Goal: Task Accomplishment & Management: Manage account settings

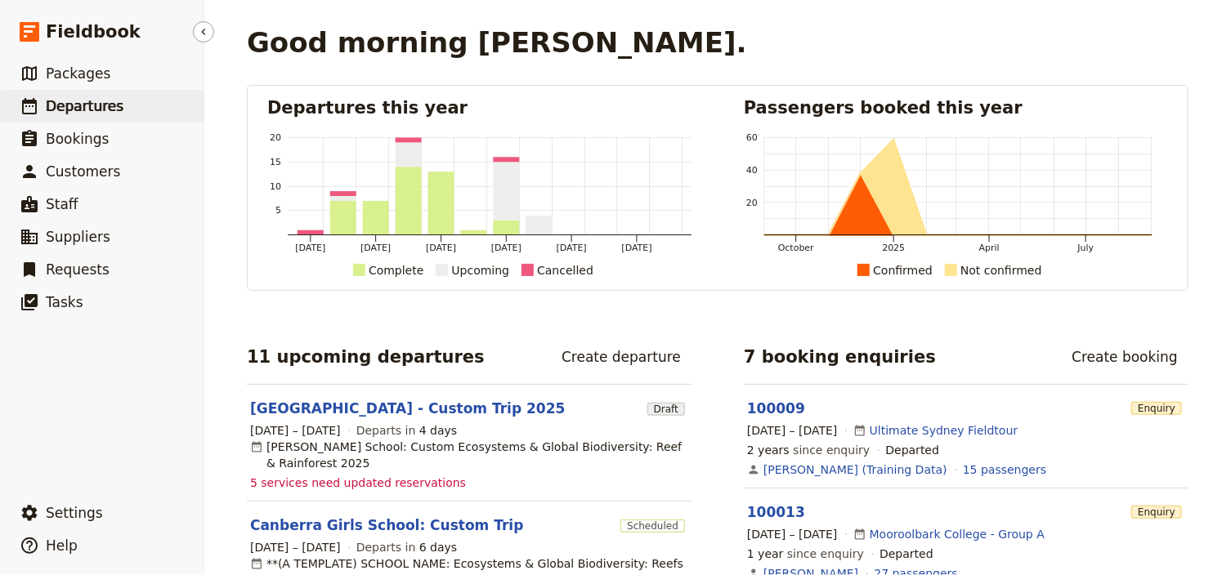
click at [68, 100] on span "Departures" at bounding box center [85, 106] width 78 height 16
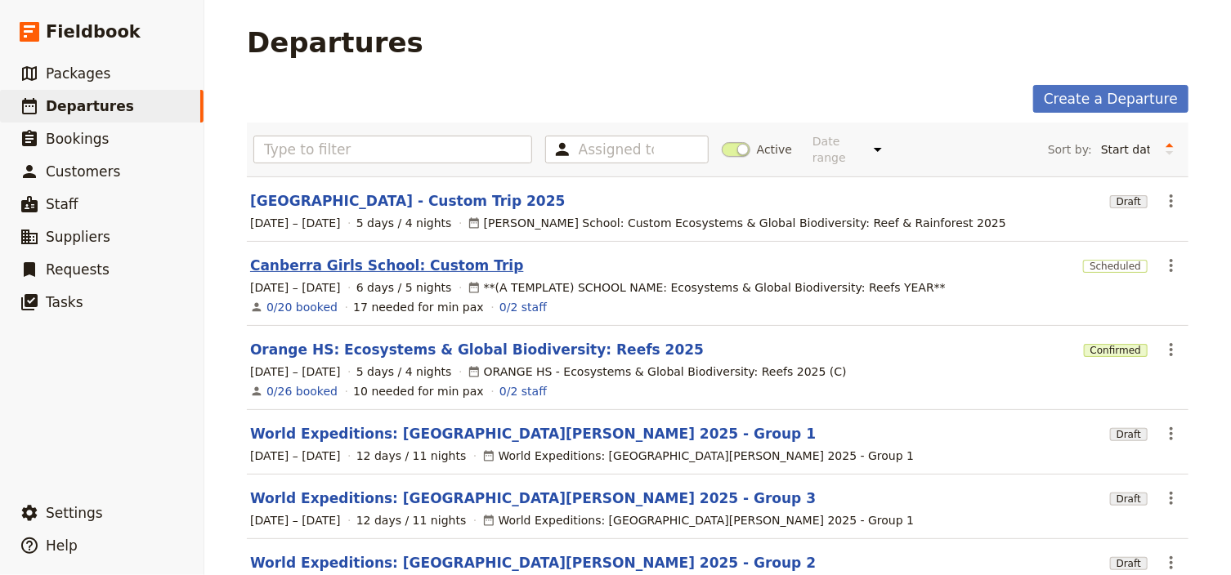
click at [313, 256] on link "Canberra Girls School: Custom Trip" at bounding box center [387, 266] width 274 height 20
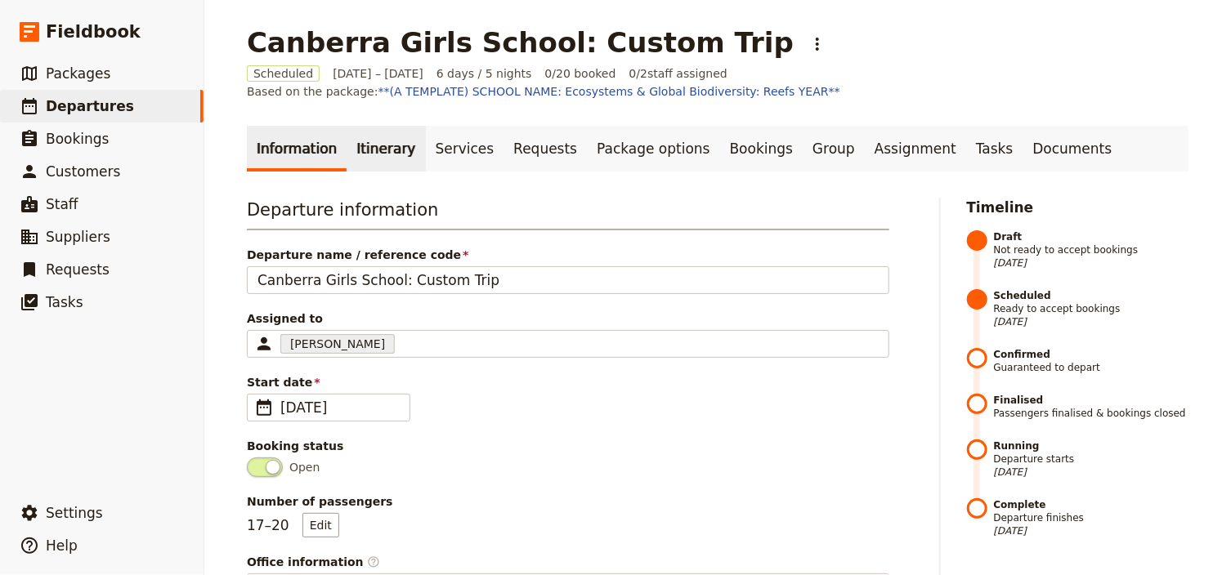
click at [386, 154] on link "Itinerary" at bounding box center [385, 149] width 78 height 46
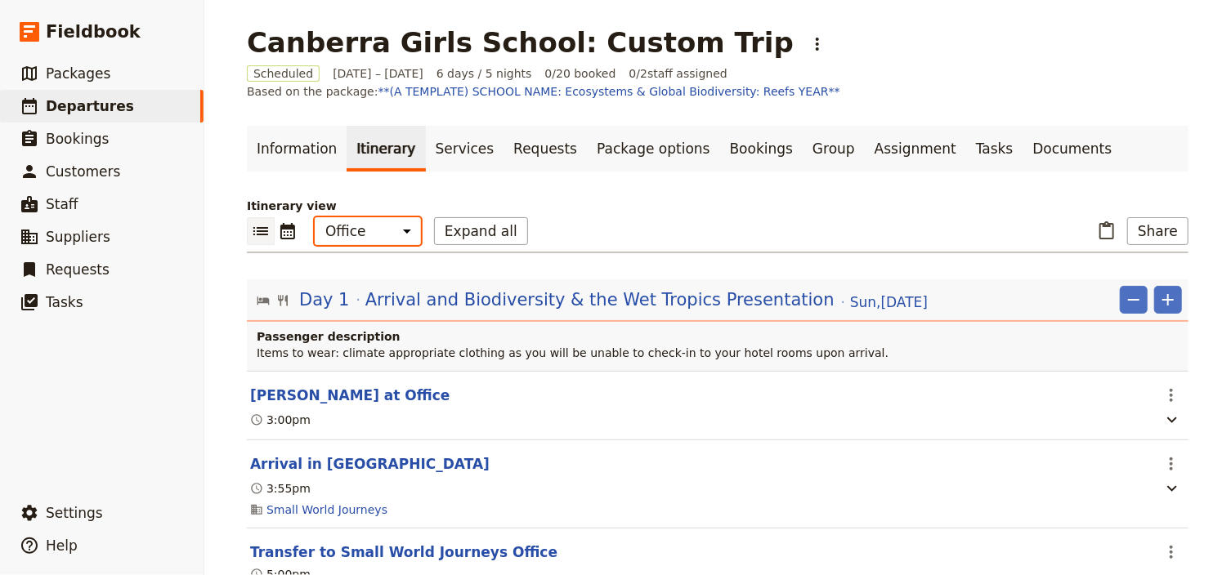
click at [375, 236] on select "Office Guide Passenger Sales" at bounding box center [368, 231] width 106 height 28
select select "STAFF"
click at [315, 217] on select "Office Guide Passenger Sales" at bounding box center [368, 231] width 106 height 28
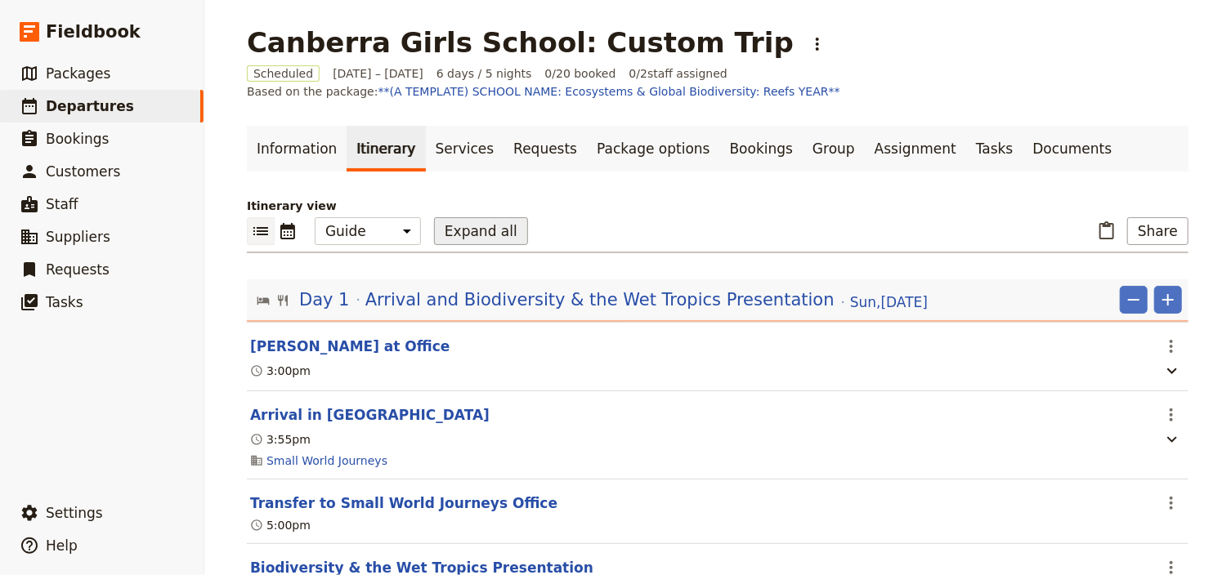
click at [471, 223] on button "Expand all" at bounding box center [481, 231] width 94 height 28
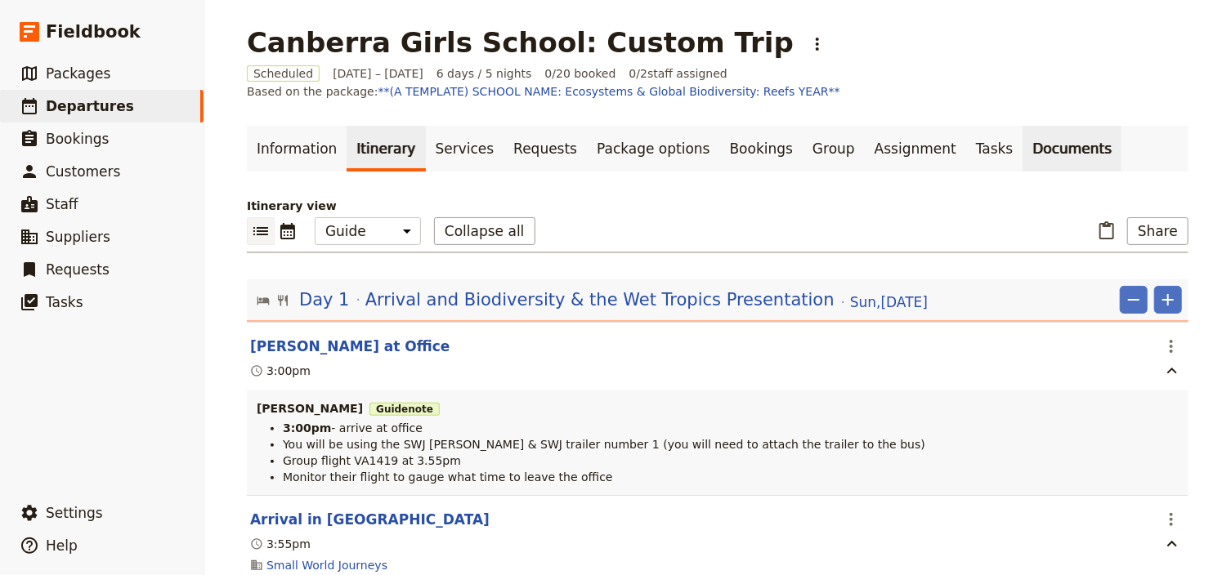
click at [1022, 144] on link "Documents" at bounding box center [1071, 149] width 99 height 46
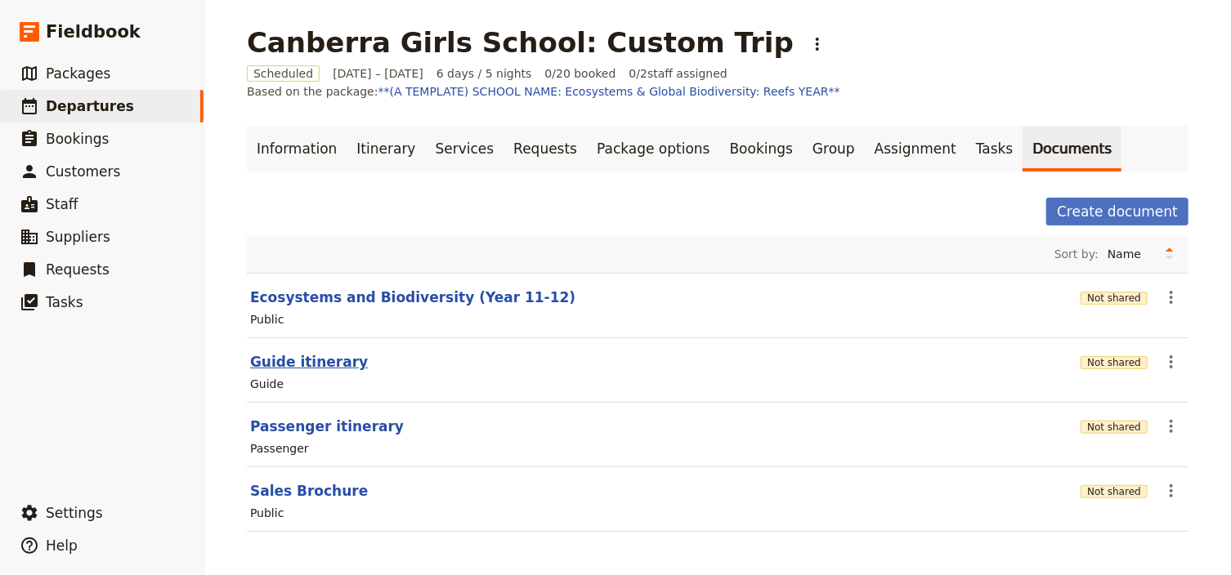
click at [332, 364] on button "Guide itinerary" at bounding box center [309, 362] width 118 height 20
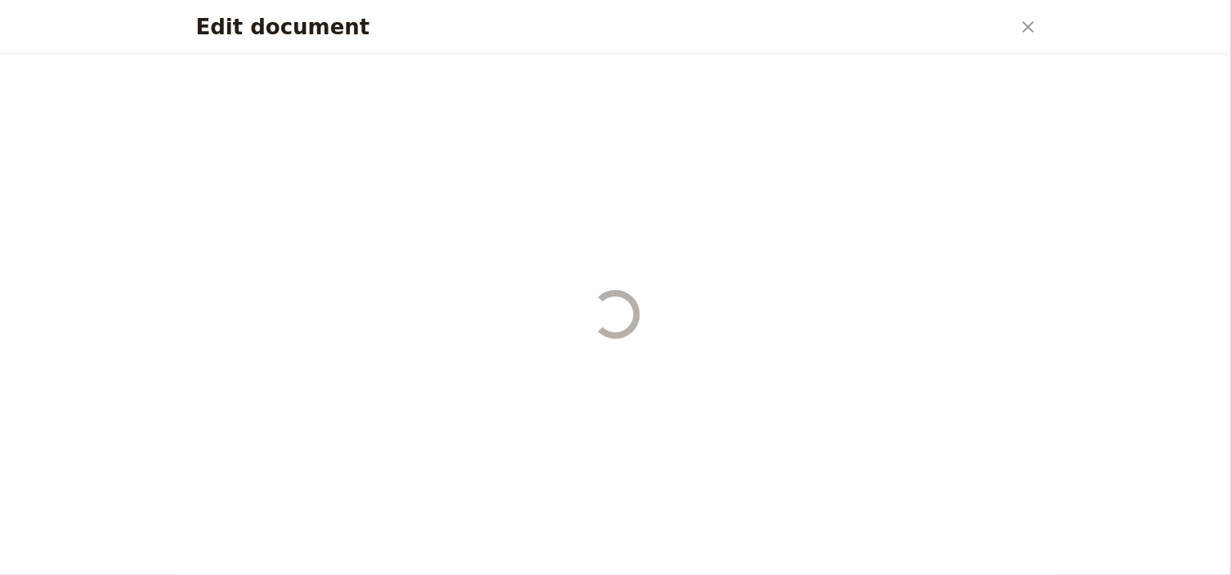
select select "STAFF"
select select "RUN_SHEET"
select select "DEFAULT"
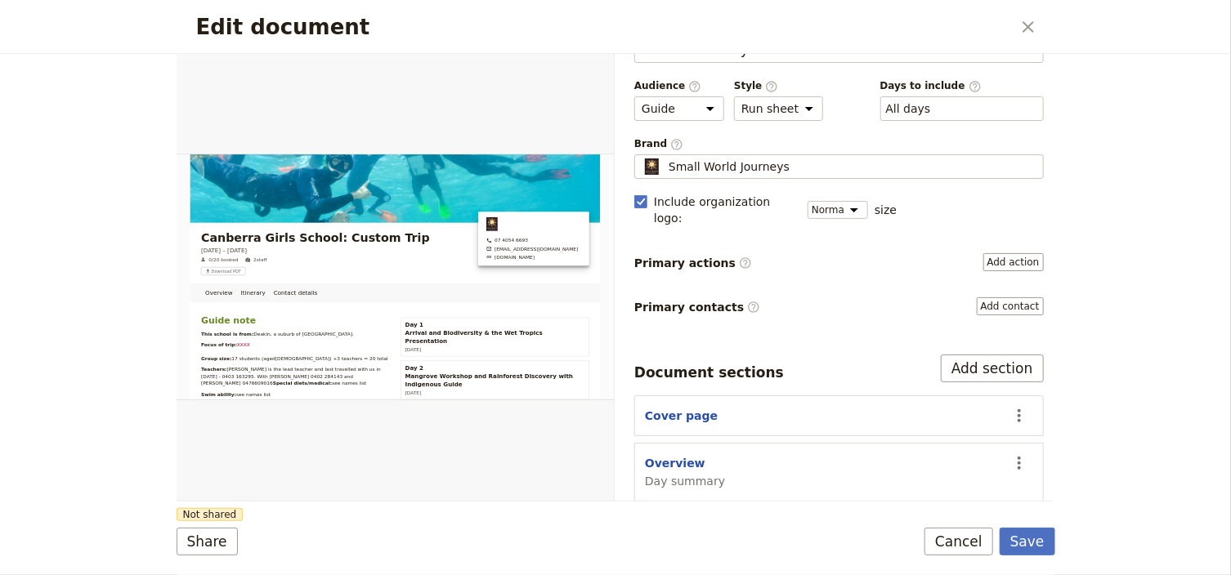
scroll to position [196, 0]
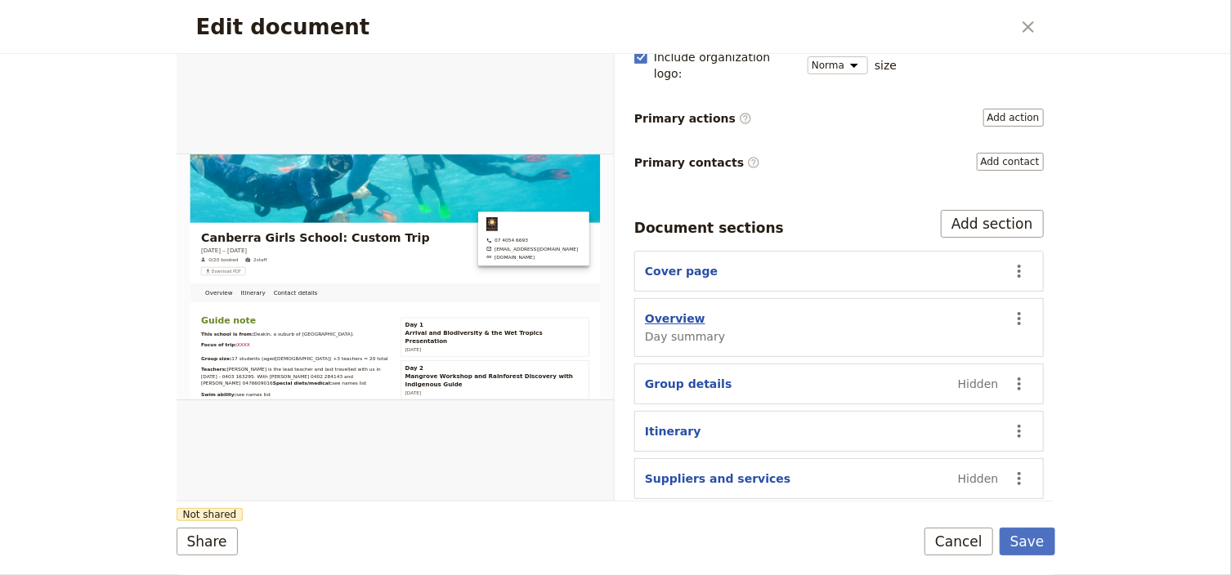
click at [677, 311] on button "Overview" at bounding box center [675, 319] width 60 height 16
select select "DAY_SUMMARY"
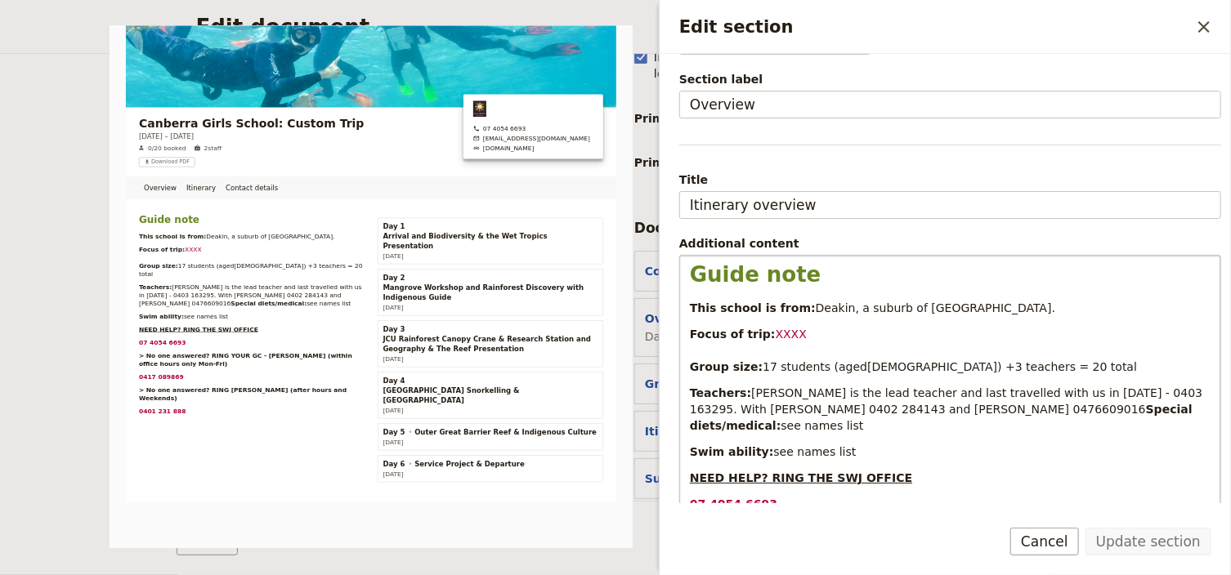
scroll to position [131, 0]
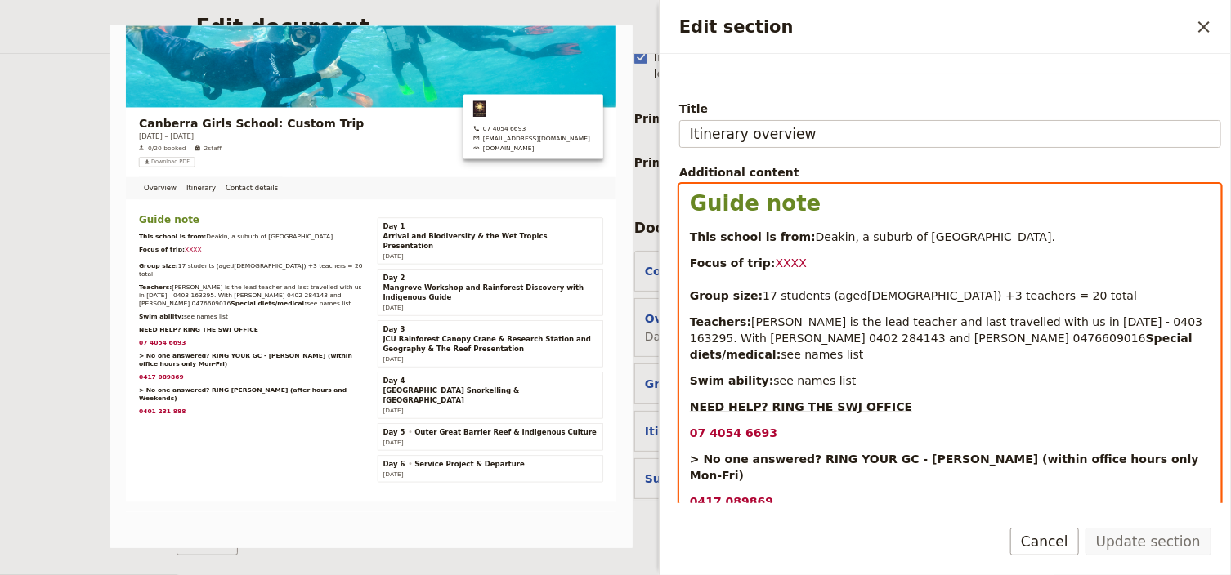
click at [891, 320] on span "[PERSON_NAME] is the lead teacher and last travelled with us in [DATE] - 0403 1…" at bounding box center [948, 329] width 516 height 29
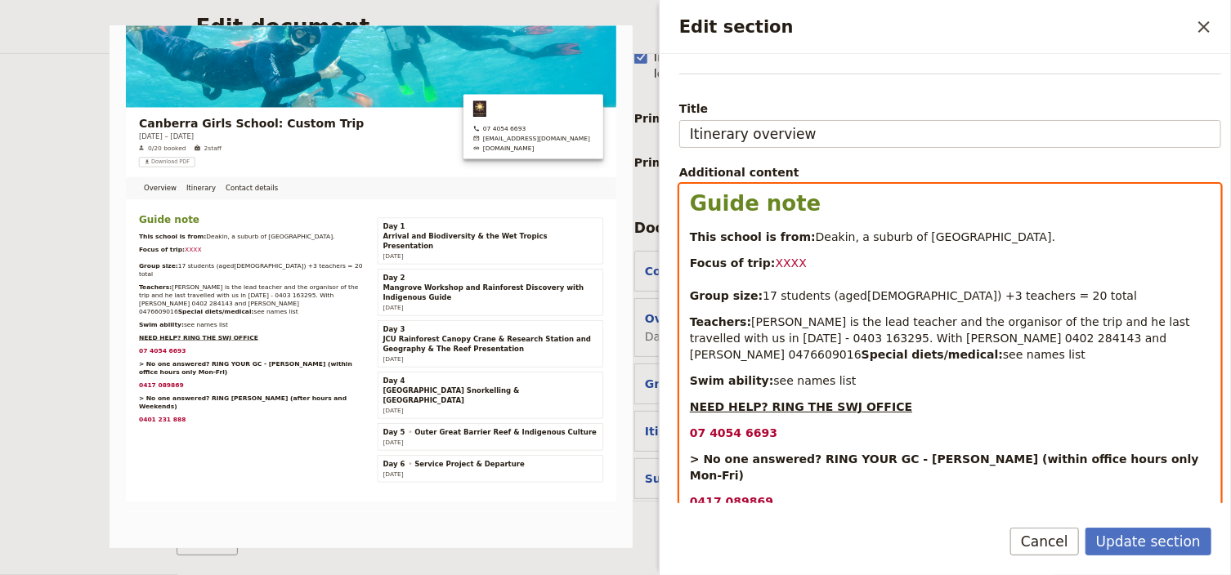
click at [958, 323] on span "[PERSON_NAME] is the lead teacher and the organisor of the trip and he last tra…" at bounding box center [941, 338] width 503 height 46
click at [981, 320] on span "[PERSON_NAME] is the lead teacher and the organisor of the trip and he last tra…" at bounding box center [941, 338] width 503 height 46
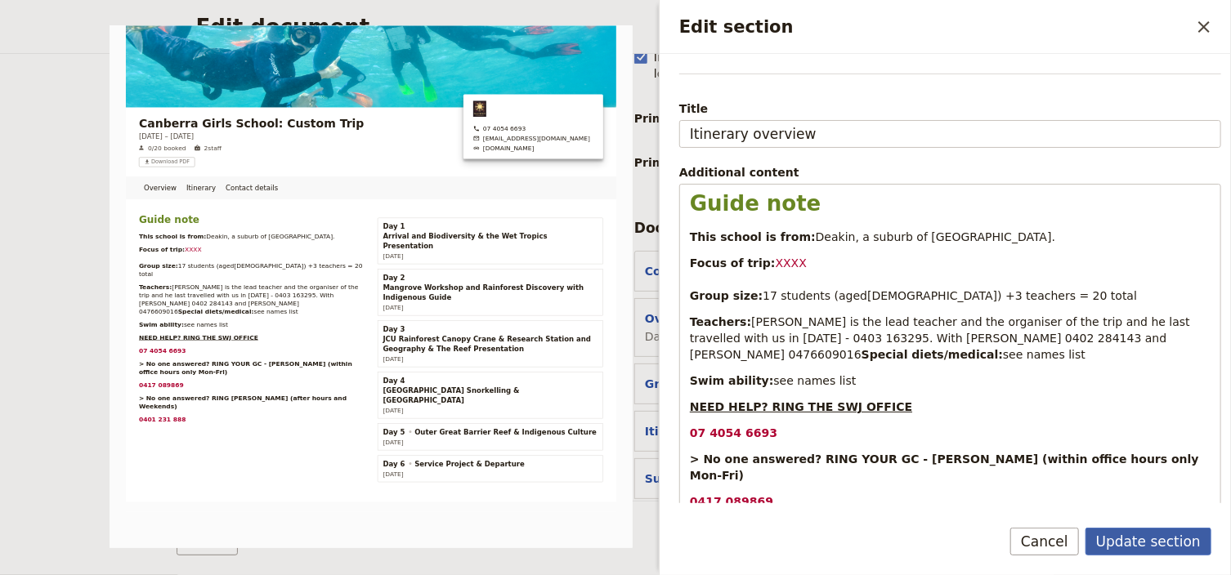
click at [1166, 539] on button "Update section" at bounding box center [1148, 542] width 126 height 28
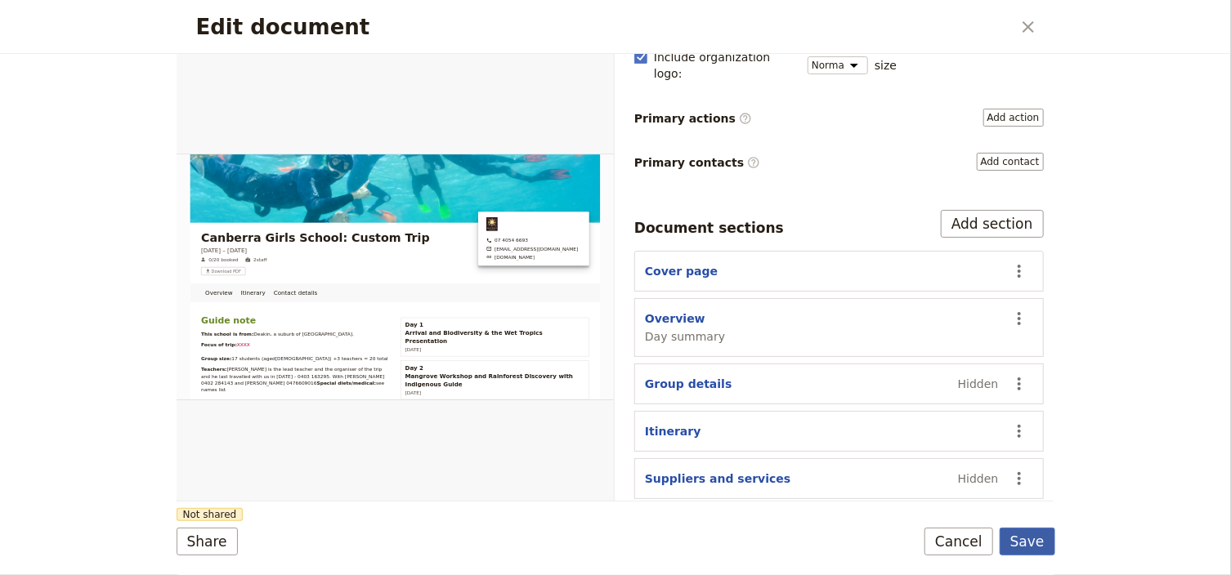
click at [1036, 534] on button "Save" at bounding box center [1027, 542] width 56 height 28
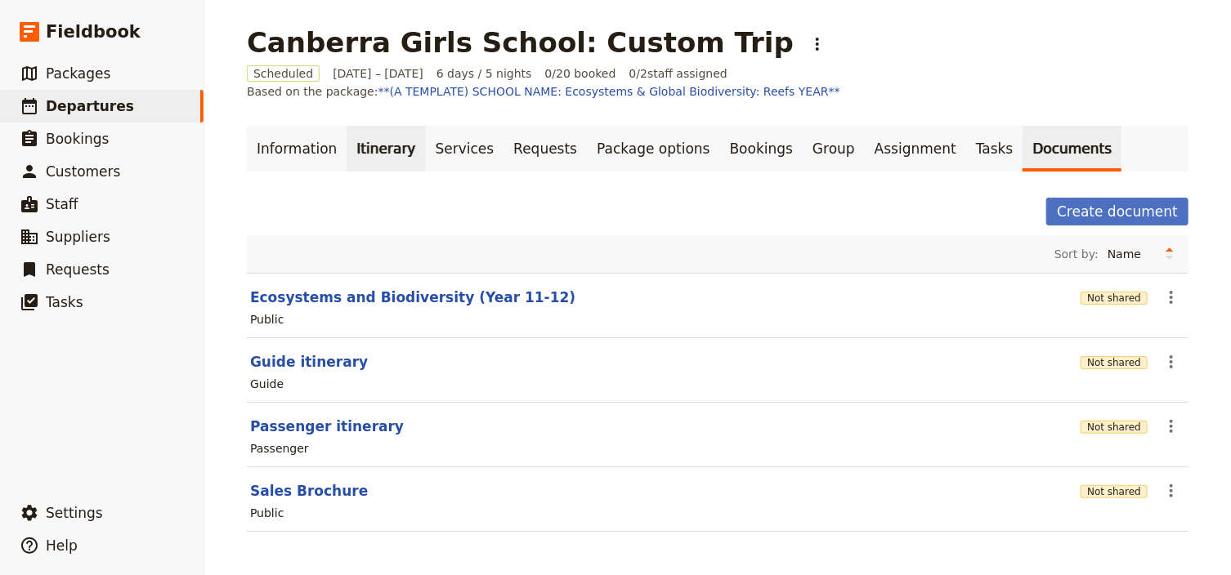
click at [366, 159] on link "Itinerary" at bounding box center [385, 149] width 78 height 46
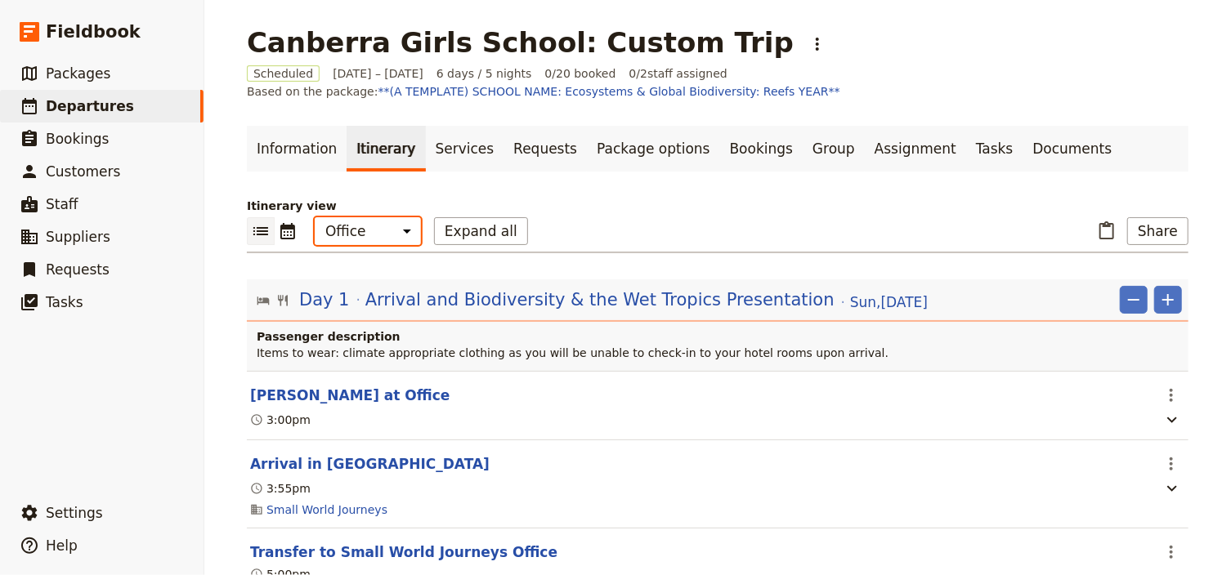
click at [369, 230] on select "Office Guide Passenger Sales" at bounding box center [368, 231] width 106 height 28
select select "STAFF"
click at [315, 217] on select "Office Guide Passenger Sales" at bounding box center [368, 231] width 106 height 28
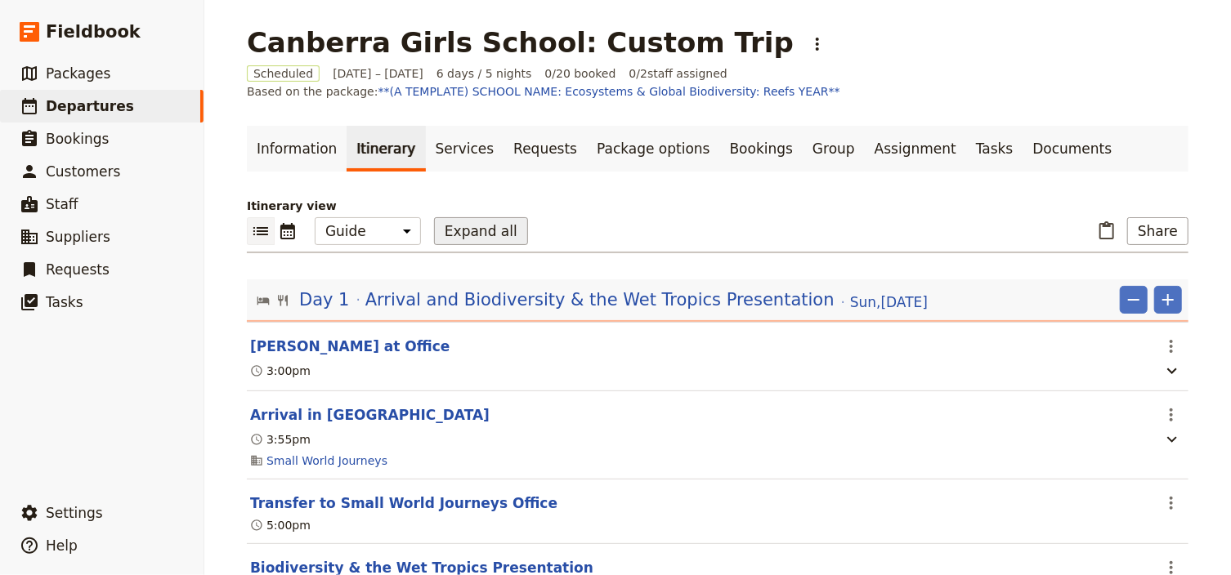
click at [435, 230] on button "Expand all" at bounding box center [481, 231] width 94 height 28
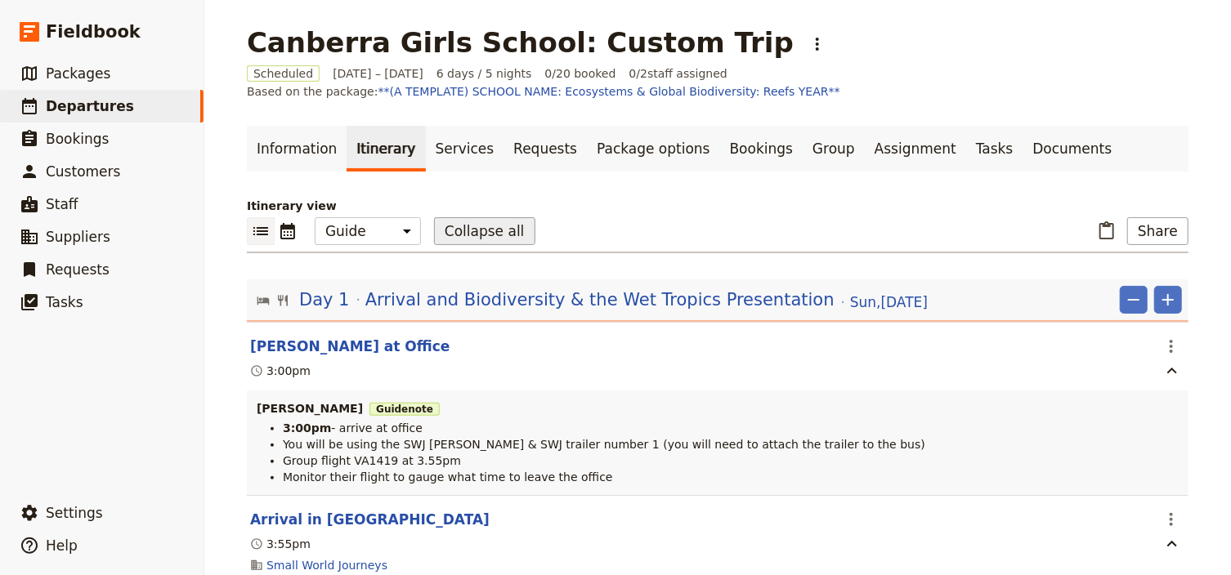
scroll to position [196, 0]
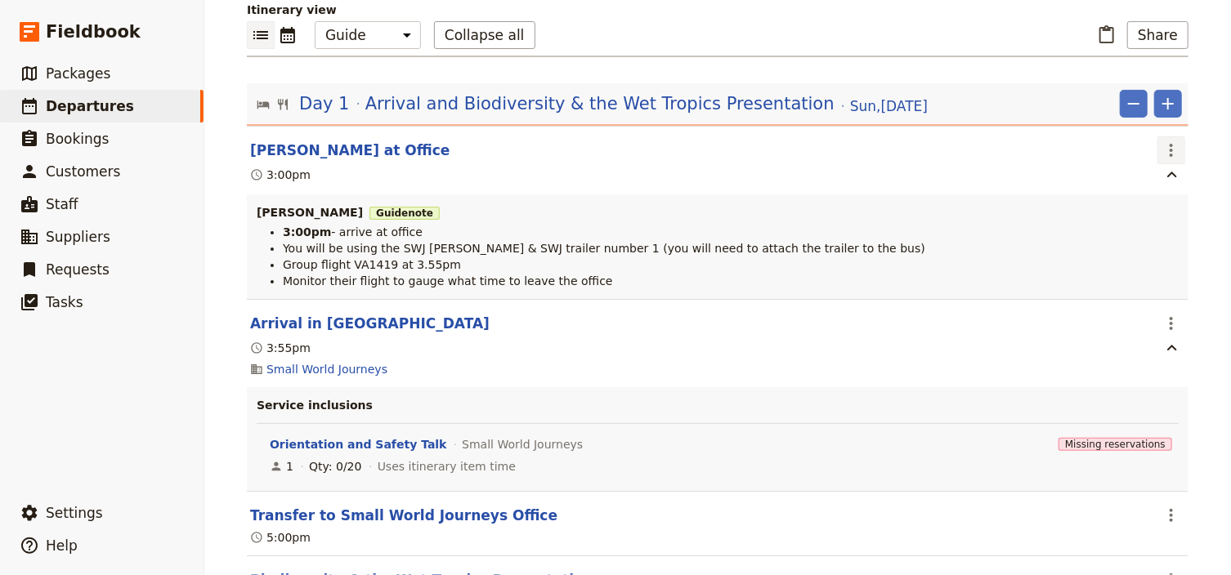
click at [1164, 137] on button "​" at bounding box center [1171, 150] width 28 height 28
click at [1138, 186] on span "Edit this itinerary item" at bounding box center [1090, 185] width 128 height 16
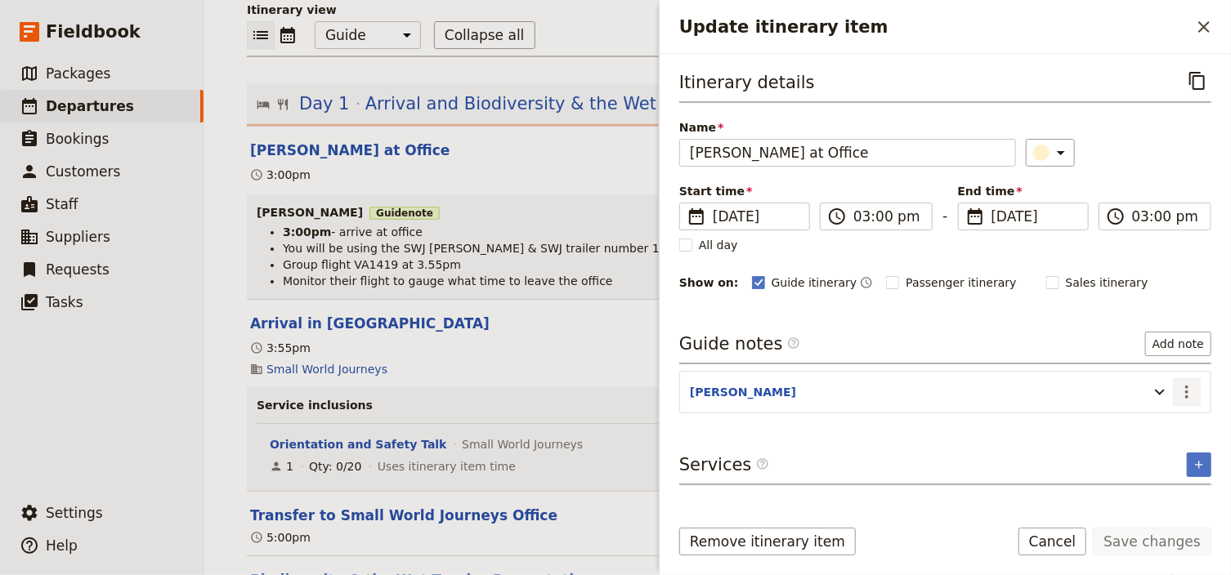
click at [1189, 389] on icon "Actions" at bounding box center [1187, 392] width 20 height 20
click at [1144, 421] on span "Edit note" at bounding box center [1140, 425] width 51 height 16
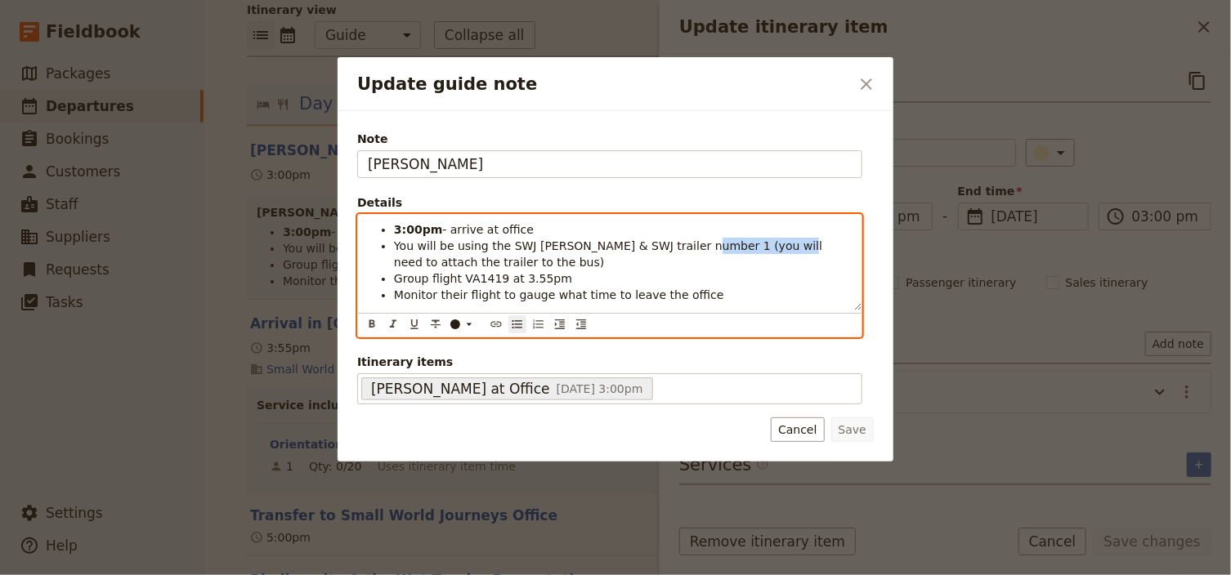
drag, startPoint x: 756, startPoint y: 244, endPoint x: 676, endPoint y: 245, distance: 80.1
click at [676, 245] on span "You will be using the SWJ [PERSON_NAME] & SWJ trailer number 1 (you will need t…" at bounding box center [610, 253] width 432 height 29
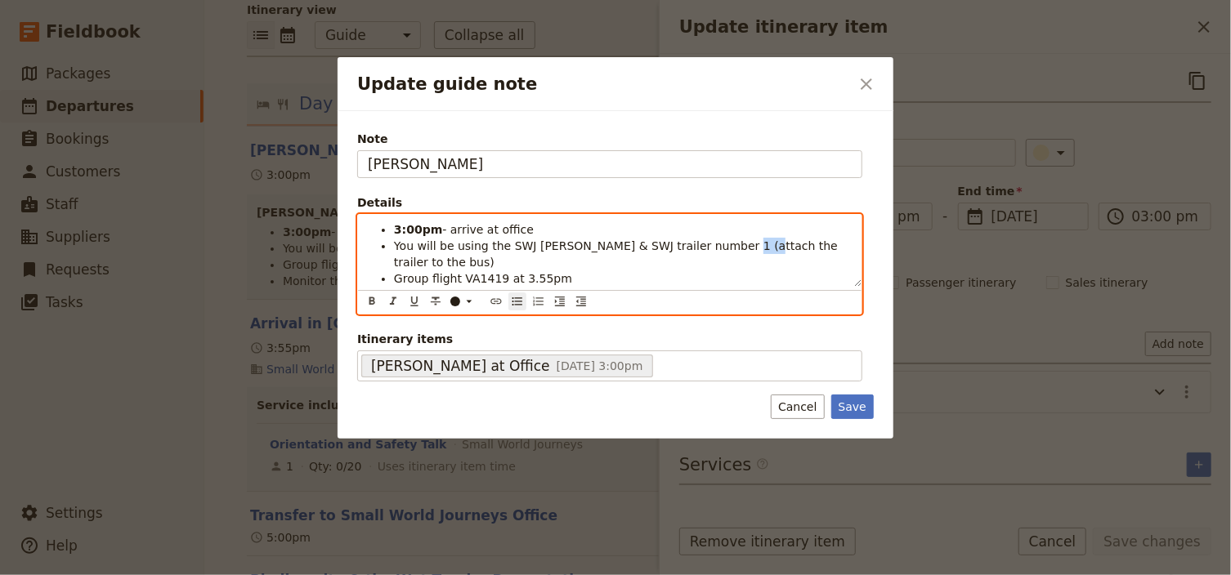
drag, startPoint x: 726, startPoint y: 244, endPoint x: 707, endPoint y: 245, distance: 18.9
click at [707, 245] on span "You will be using the SWJ [PERSON_NAME] & SWJ trailer number 1 (attach the trai…" at bounding box center [617, 253] width 447 height 29
drag, startPoint x: 794, startPoint y: 247, endPoint x: 743, endPoint y: 247, distance: 51.5
click at [743, 247] on span "You will be using the SWJ [PERSON_NAME] & SWJ trailer number 1 (attach trailer …" at bounding box center [606, 253] width 425 height 29
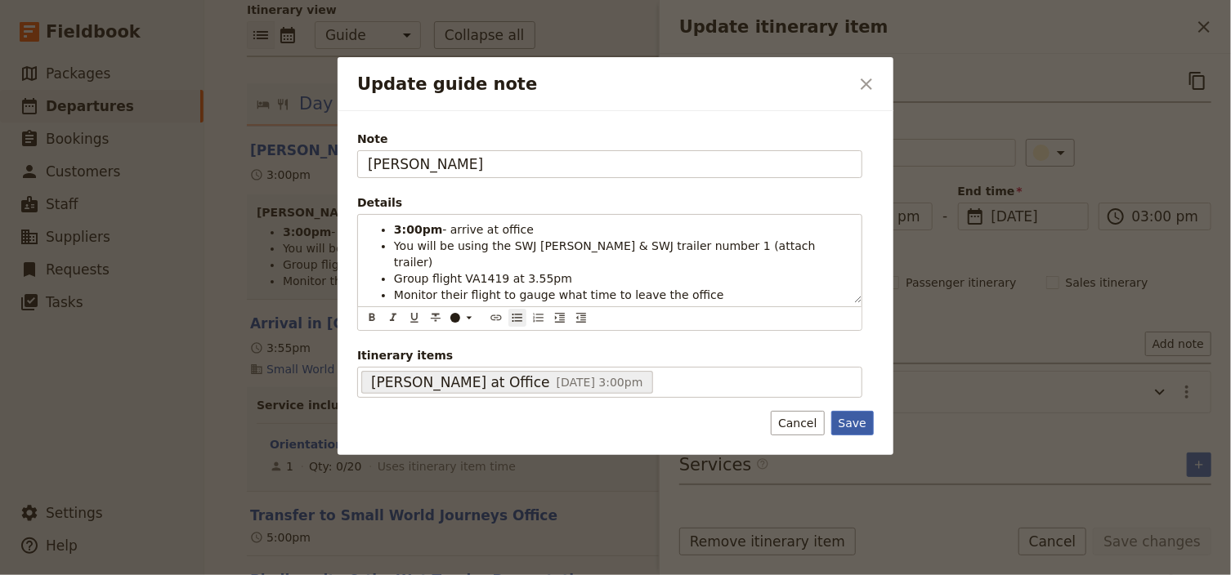
click at [857, 411] on button "Save" at bounding box center [852, 423] width 42 height 25
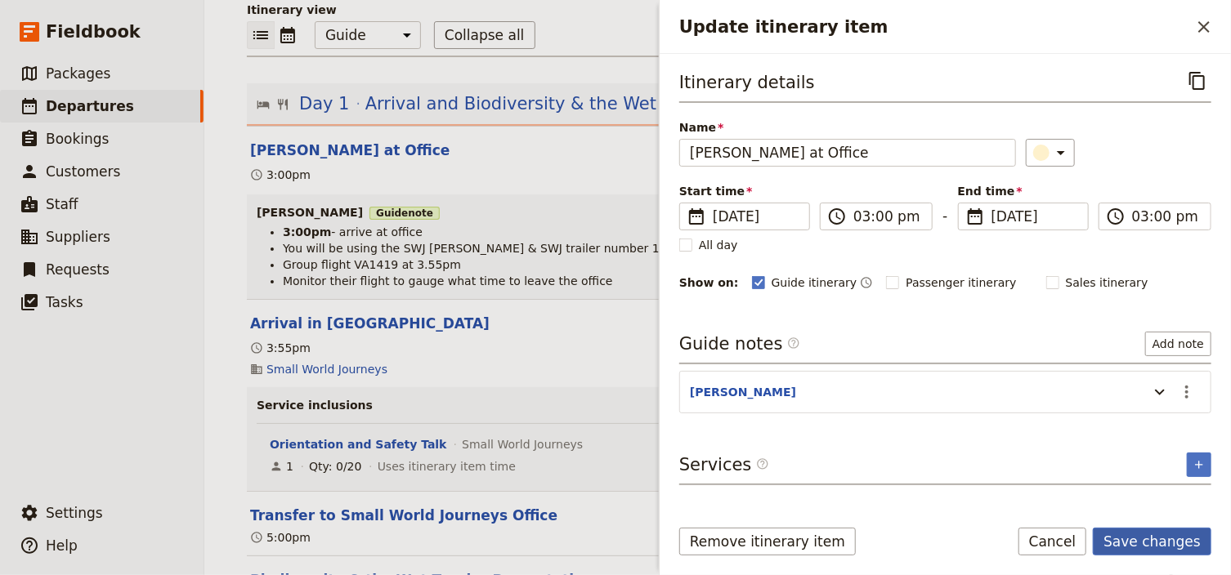
click at [1155, 539] on button "Save changes" at bounding box center [1152, 542] width 118 height 28
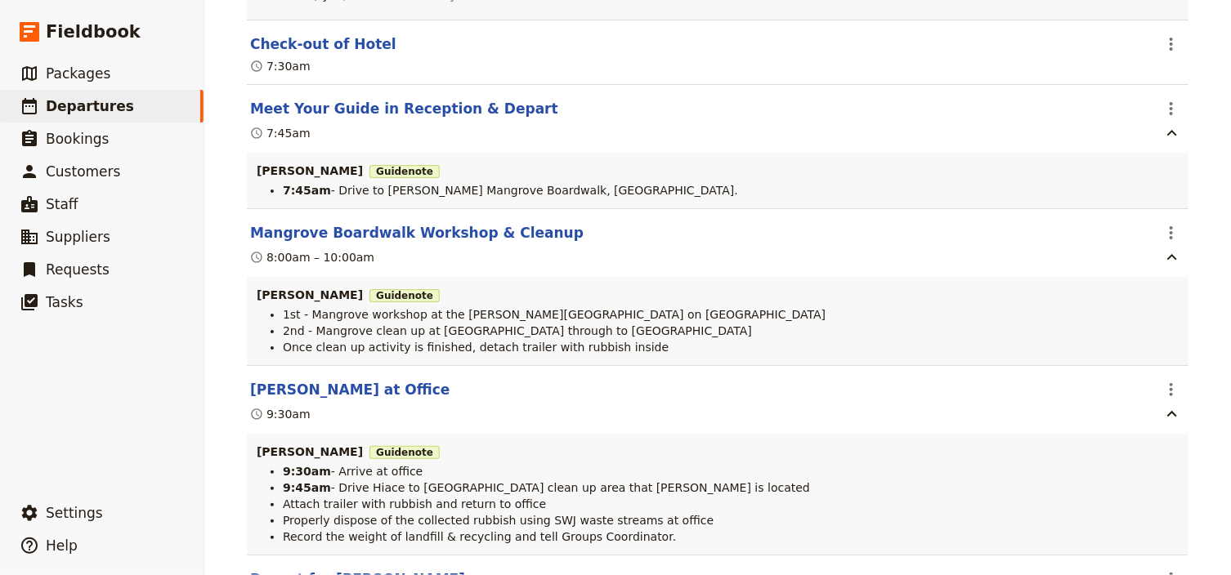
scroll to position [2157, 0]
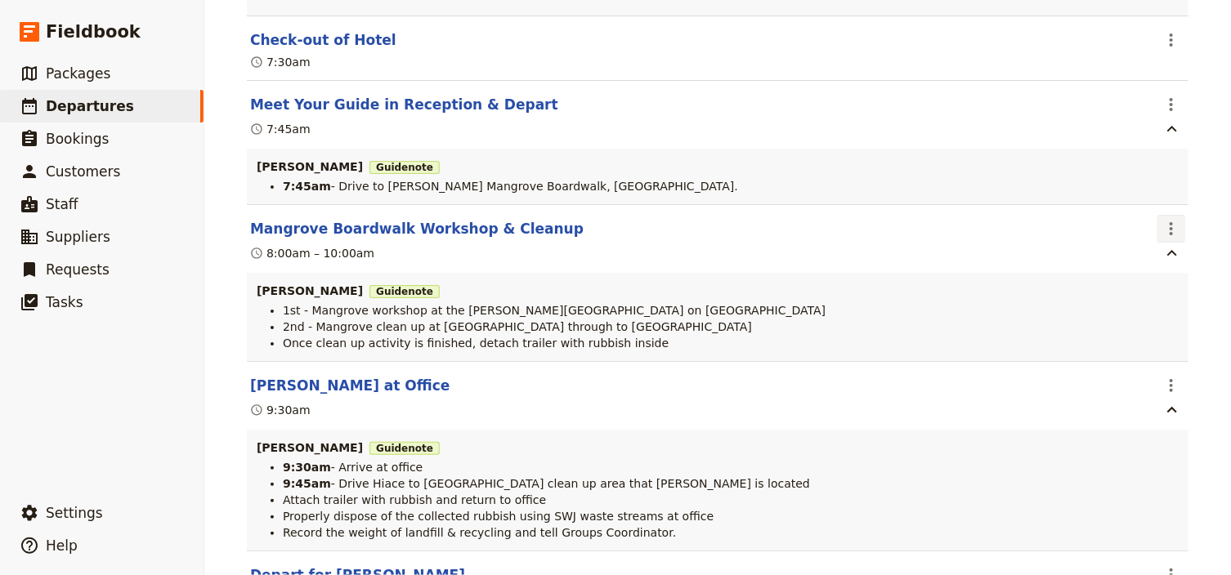
click at [1161, 239] on icon "Actions" at bounding box center [1171, 229] width 20 height 20
click at [1154, 266] on span "Edit this itinerary item" at bounding box center [1090, 270] width 128 height 16
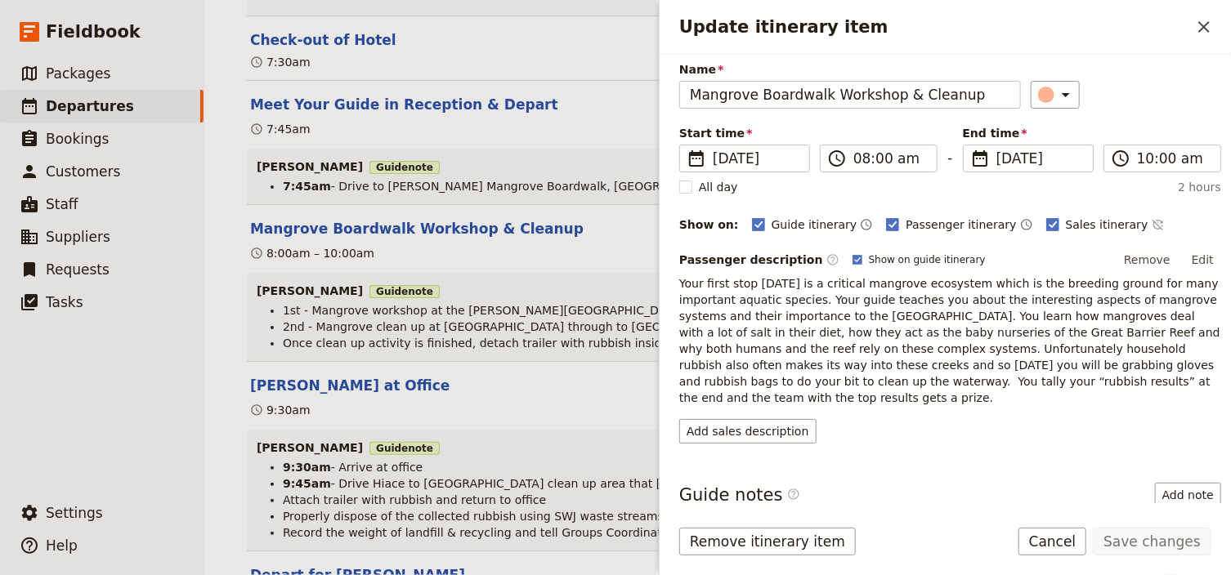
scroll to position [170, 0]
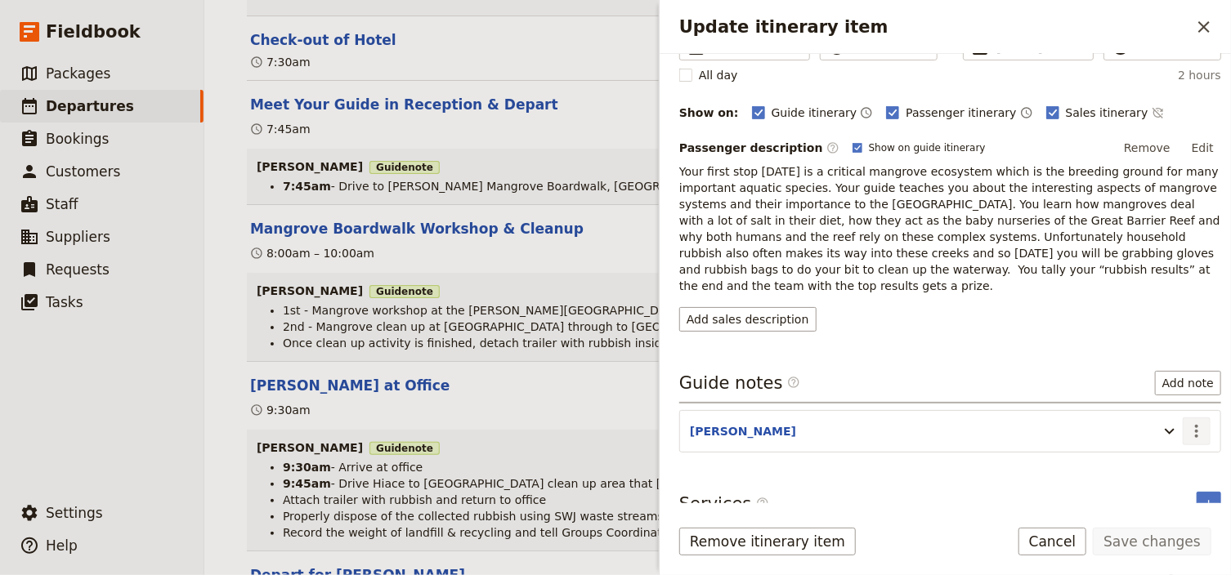
click at [1187, 422] on icon "Actions" at bounding box center [1197, 432] width 20 height 20
click at [1157, 447] on span "Edit note" at bounding box center [1140, 446] width 51 height 16
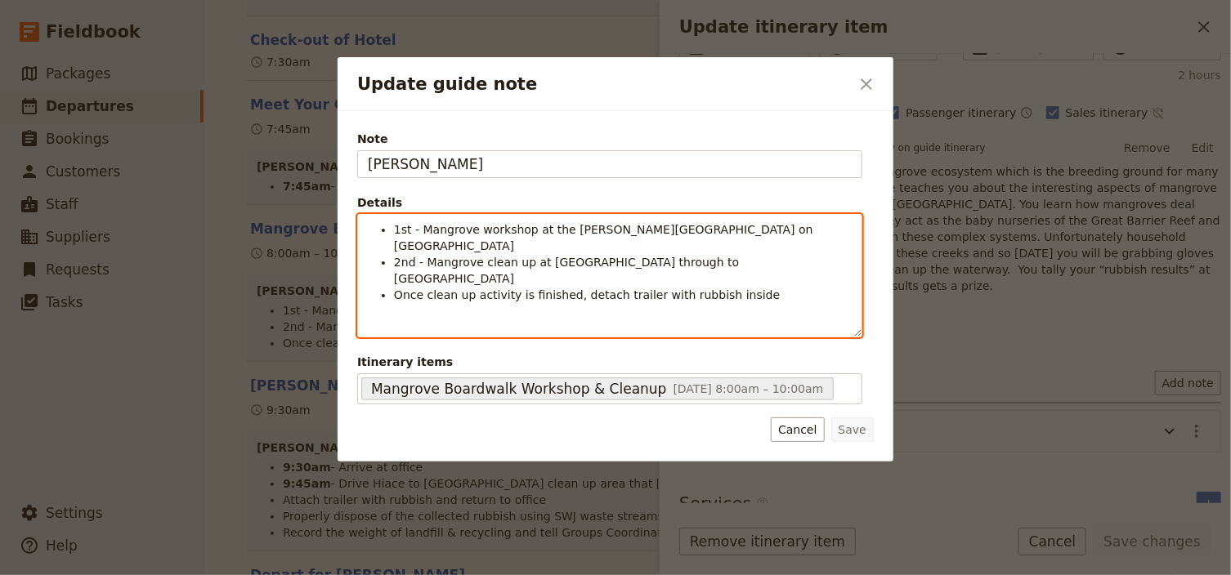
click at [563, 288] on span "Once clean up activity is finished, detach trailer with rubbish inside" at bounding box center [587, 294] width 386 height 13
click at [569, 303] on li "Detach trailer with rubbish inside" at bounding box center [623, 311] width 458 height 16
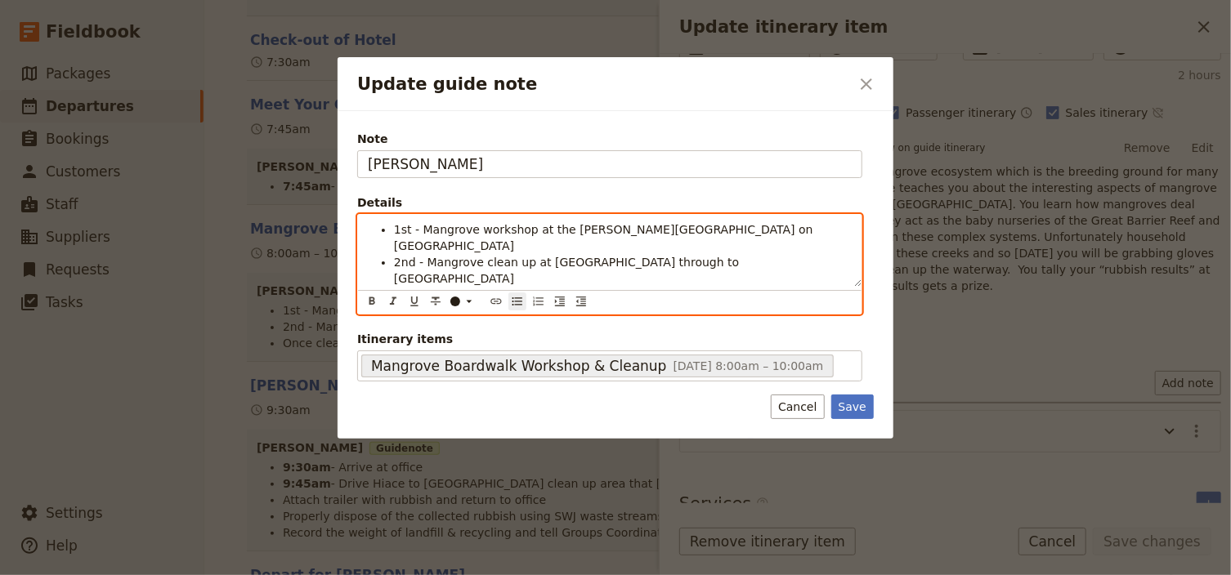
click at [744, 288] on span "Once clean up activity is finished, call office to inform us of your locaton" at bounding box center [601, 294] width 414 height 13
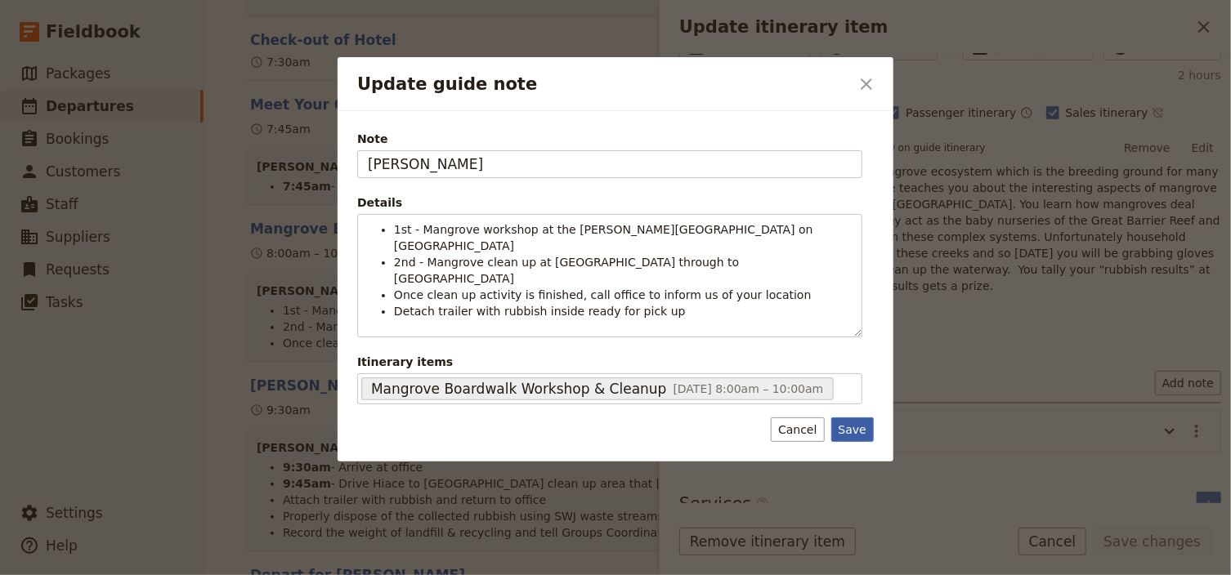
click at [845, 418] on button "Save" at bounding box center [852, 430] width 42 height 25
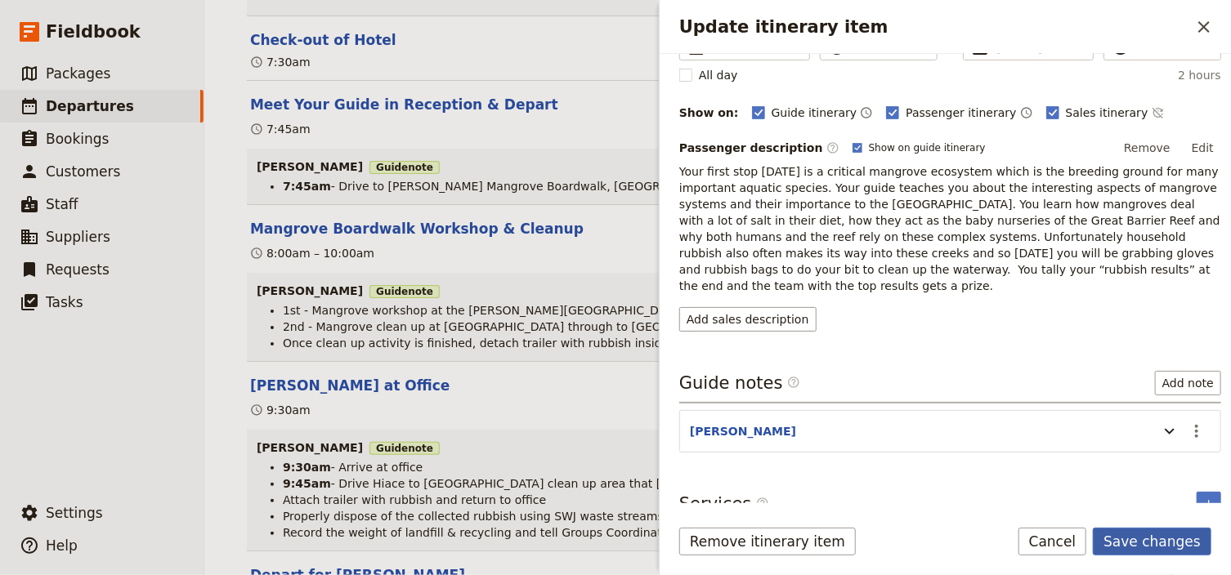
click at [1171, 541] on button "Save changes" at bounding box center [1152, 542] width 118 height 28
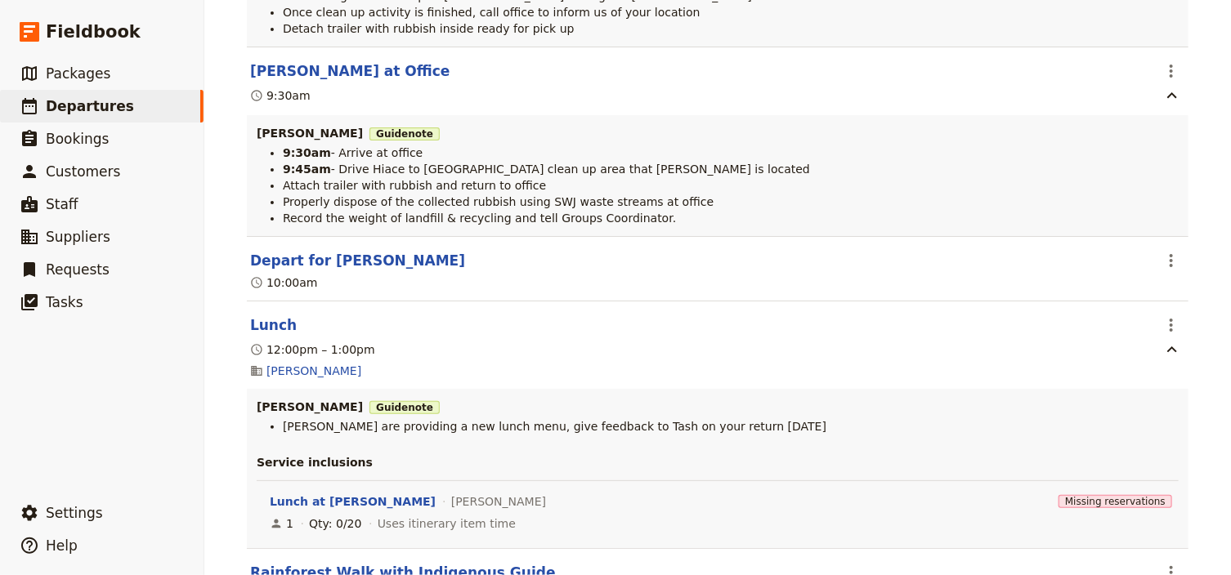
scroll to position [2550, 0]
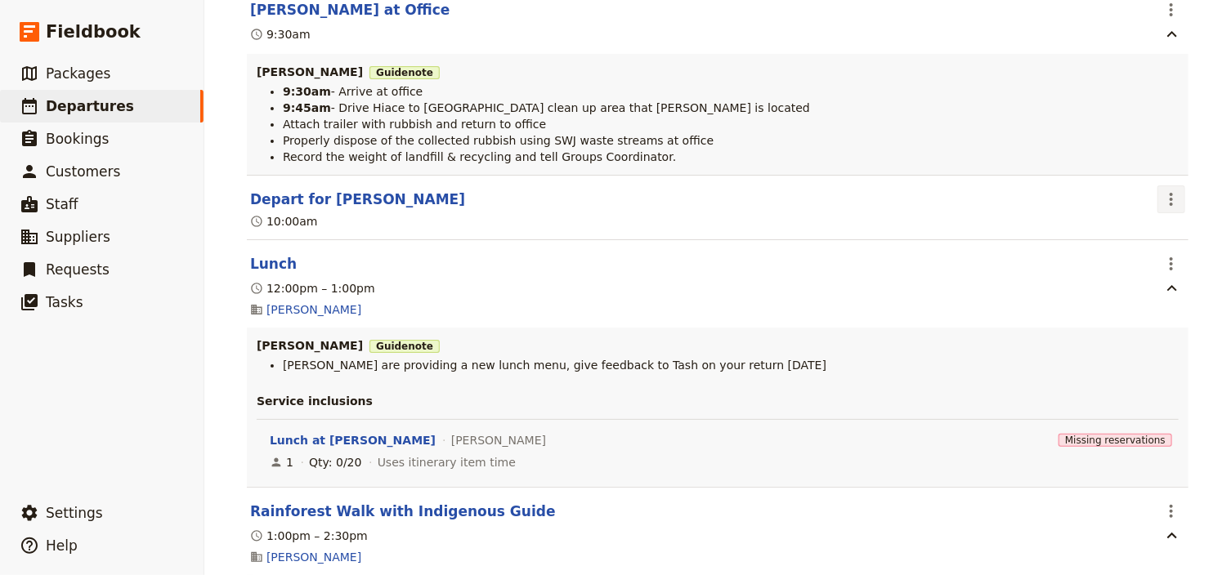
click at [1167, 205] on icon "Actions" at bounding box center [1171, 200] width 20 height 20
click at [1120, 245] on span "Edit this itinerary item" at bounding box center [1090, 243] width 128 height 16
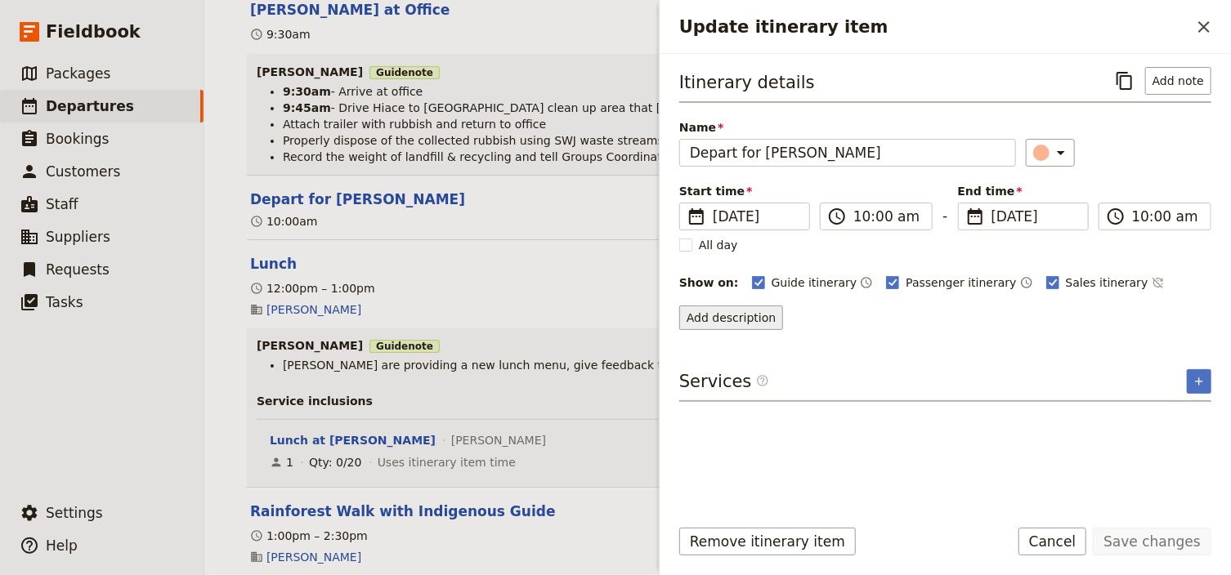
click at [737, 314] on button "Add description" at bounding box center [731, 318] width 104 height 25
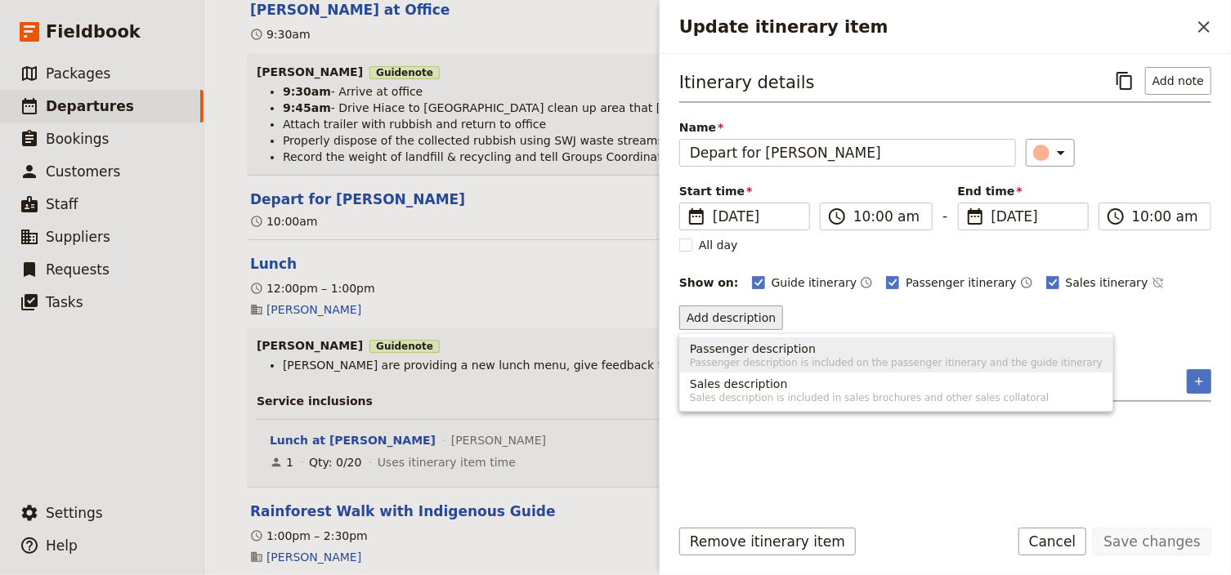
click at [717, 350] on span "Passenger description" at bounding box center [753, 349] width 126 height 16
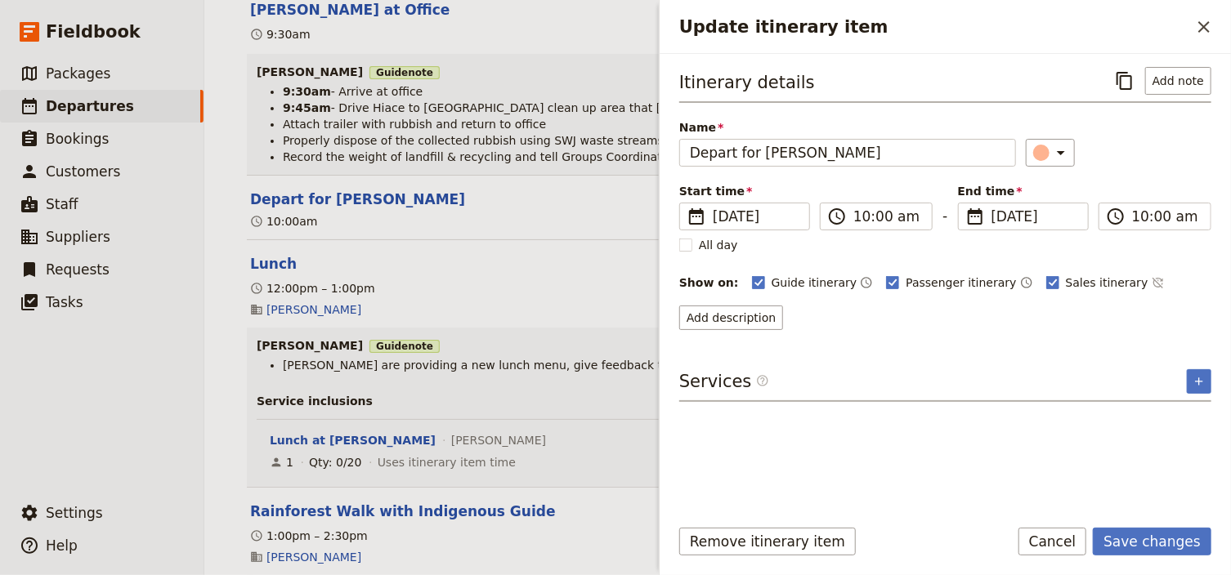
click at [1118, 166] on div "Itinerary details ​ Add note Name Depart for [PERSON_NAME] ​ Start time ​ [DATE…" at bounding box center [945, 198] width 532 height 263
click at [1202, 82] on button "Add note" at bounding box center [1178, 81] width 66 height 28
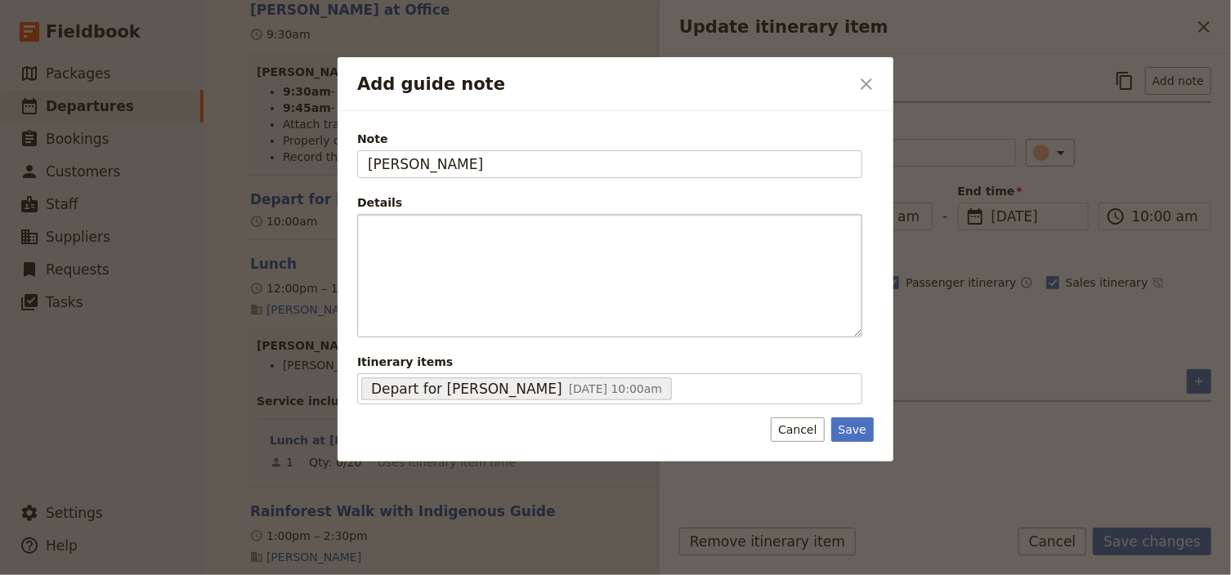
type input "[PERSON_NAME]"
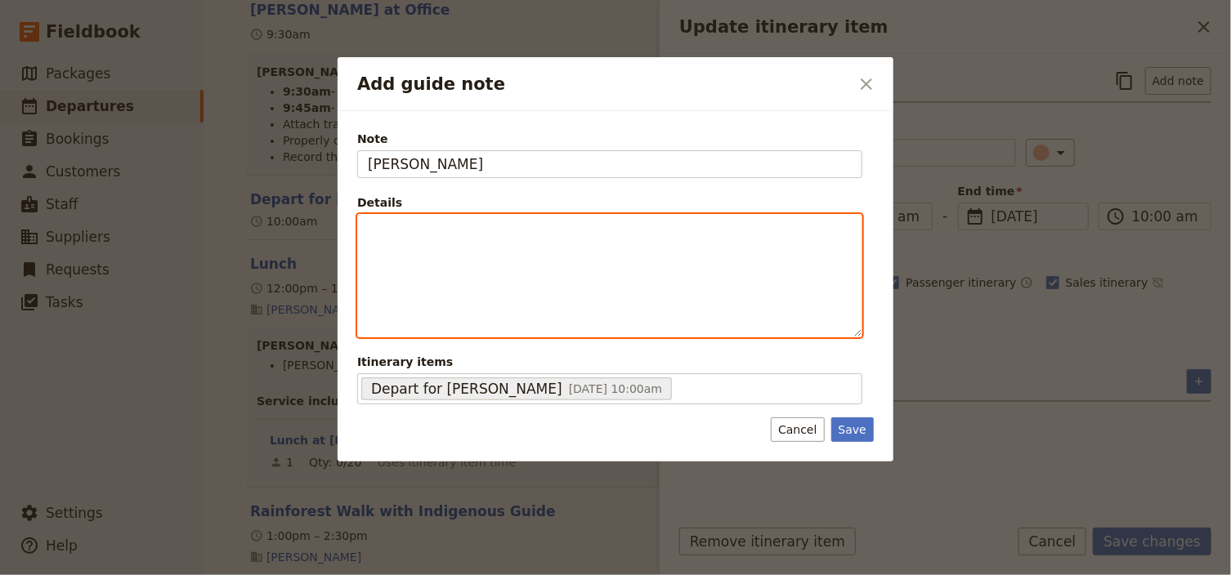
click at [411, 248] on div "Add guide note" at bounding box center [609, 276] width 503 height 122
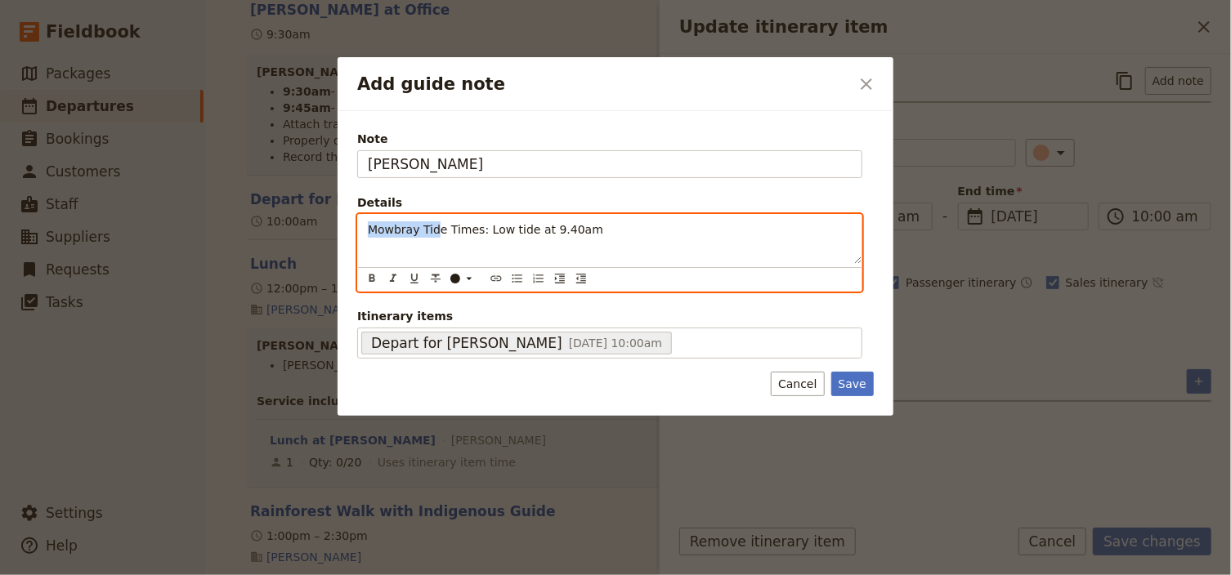
drag, startPoint x: 431, startPoint y: 226, endPoint x: 363, endPoint y: 224, distance: 67.8
click at [363, 224] on div "Mowbray Tide Times: Low tide at 9.40am" at bounding box center [609, 239] width 503 height 49
click at [515, 276] on icon "Bulleted list" at bounding box center [517, 278] width 13 height 13
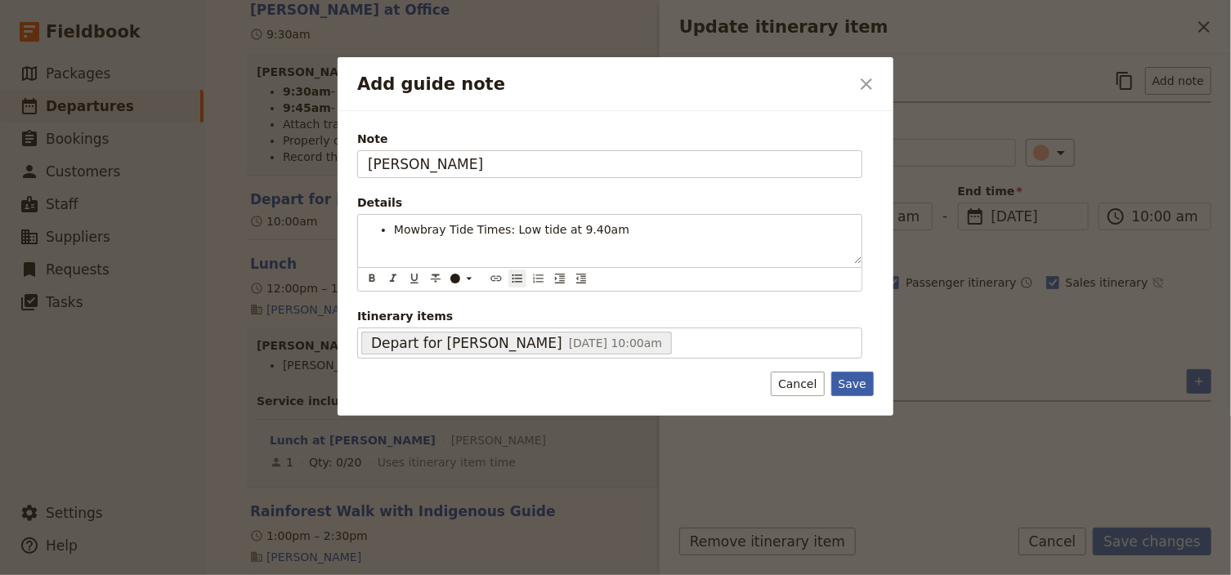
click at [857, 382] on div "Note [PERSON_NAME] Details Mowbray Tide Times: Low tide at 9.40am ​ ​ ​ ​ ​ ​ ​…" at bounding box center [615, 263] width 556 height 305
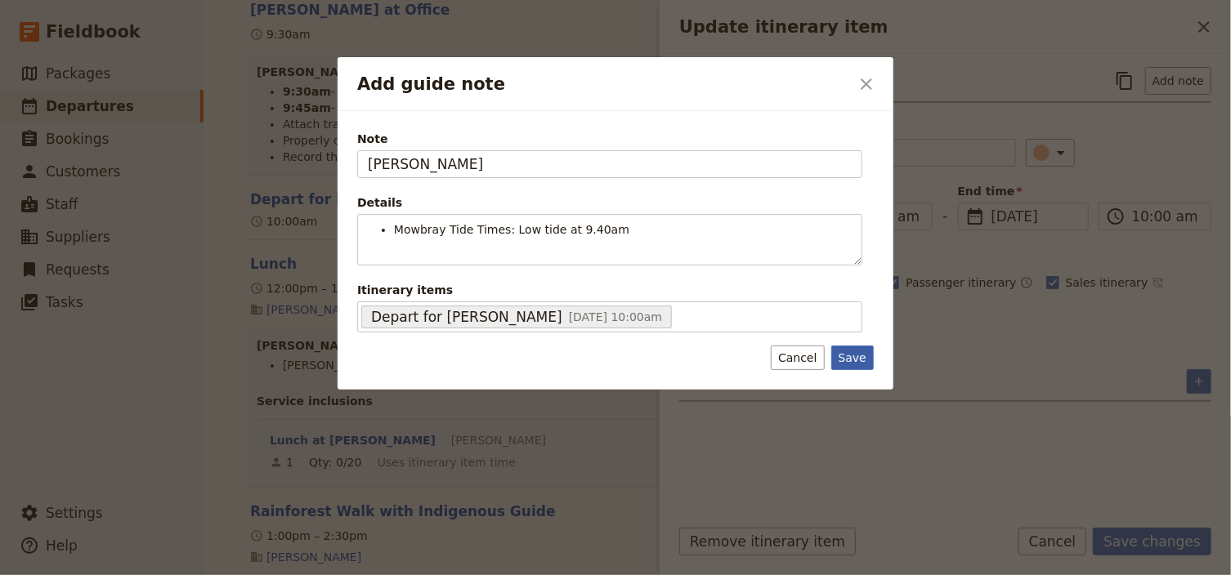
click at [854, 356] on button "Save" at bounding box center [852, 358] width 42 height 25
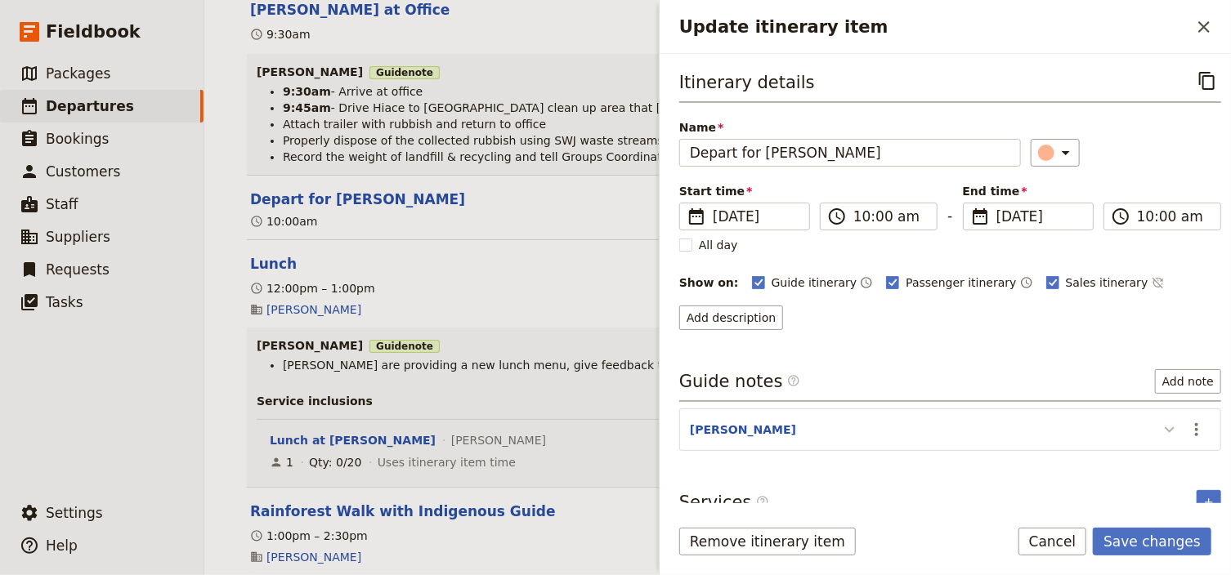
click at [1160, 427] on icon "Update itinerary item" at bounding box center [1170, 430] width 20 height 20
click at [1142, 539] on button "Save changes" at bounding box center [1152, 542] width 118 height 28
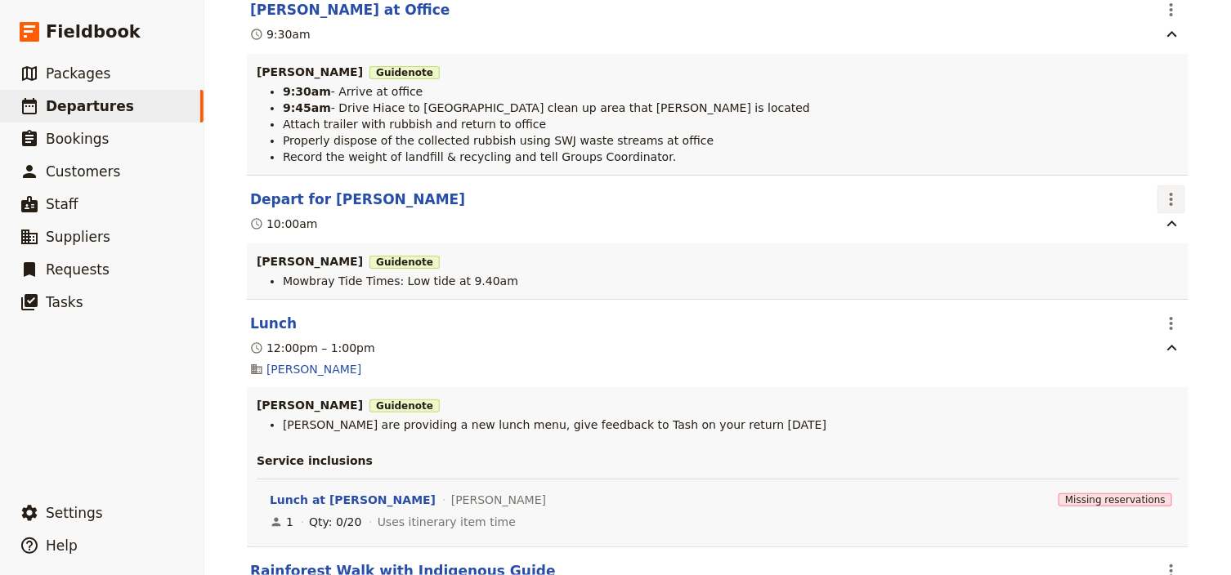
click at [1161, 208] on icon "Actions" at bounding box center [1171, 200] width 20 height 20
click at [1147, 235] on span "Edit this itinerary item" at bounding box center [1090, 243] width 128 height 16
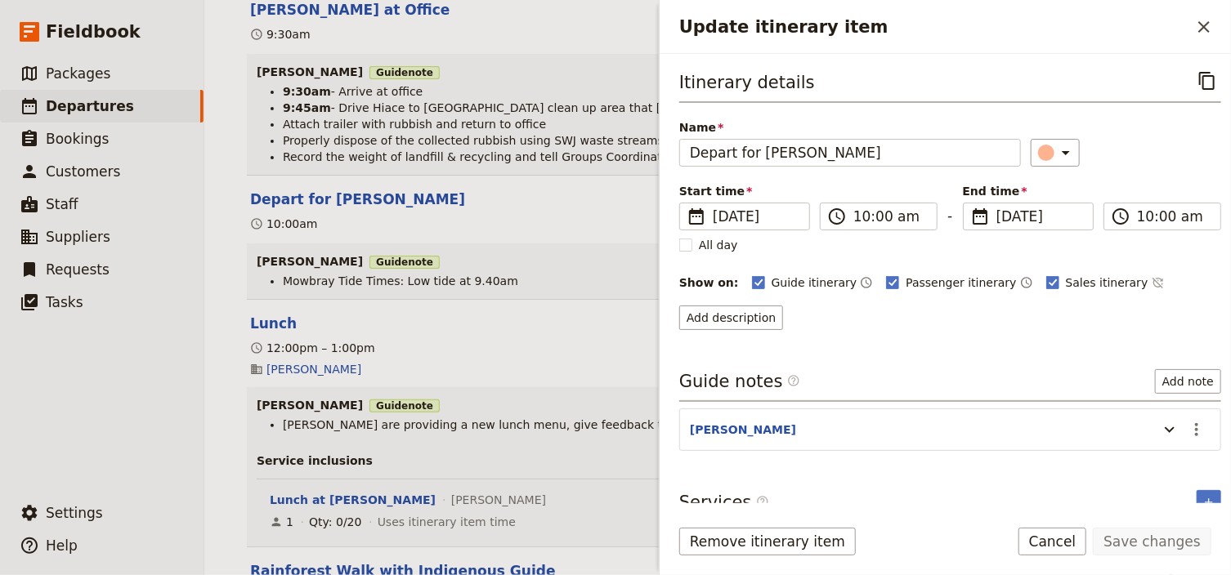
click at [1186, 440] on section "JESS ​" at bounding box center [950, 430] width 542 height 42
click at [1187, 420] on icon "Actions" at bounding box center [1197, 430] width 20 height 20
click at [1142, 456] on span "Edit note" at bounding box center [1140, 462] width 51 height 16
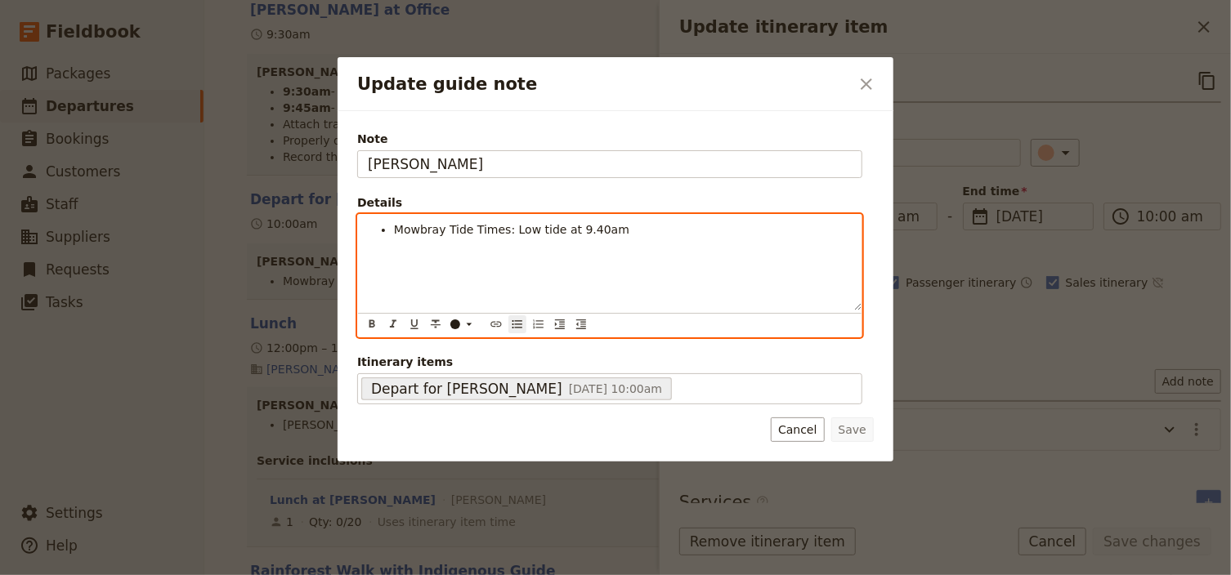
click at [572, 232] on span "Mowbray Tide Times: Low tide at 9.40am" at bounding box center [511, 229] width 235 height 13
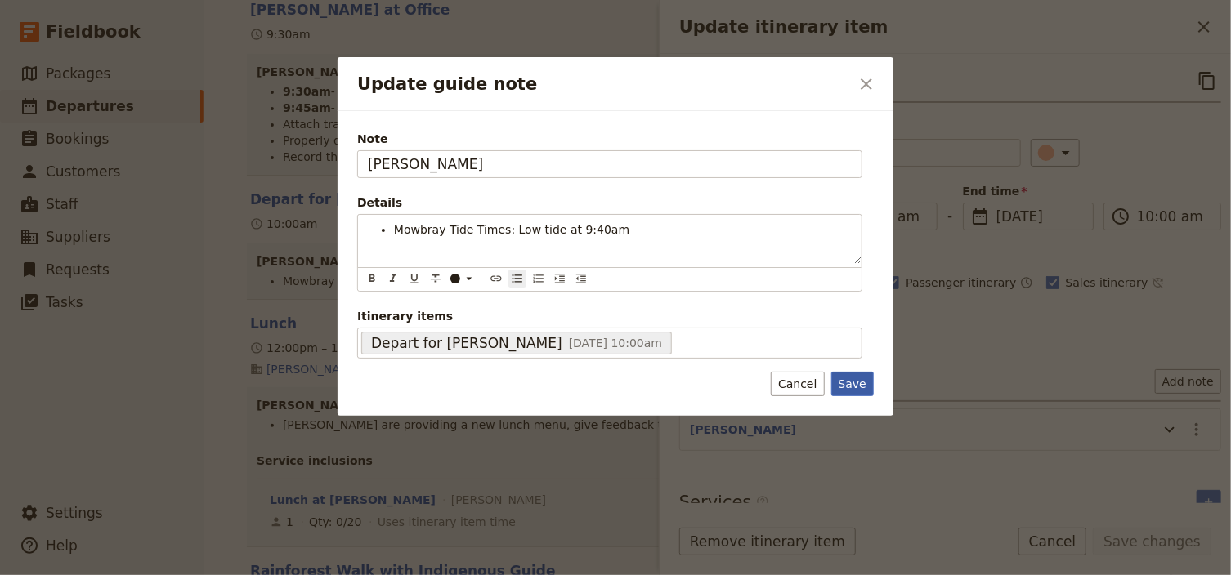
click at [847, 379] on div "Note [PERSON_NAME] Details Mowbray Tide Times: Low tide at 9:40am ​ ​ ​ ​ ​ ​ ​…" at bounding box center [615, 263] width 556 height 305
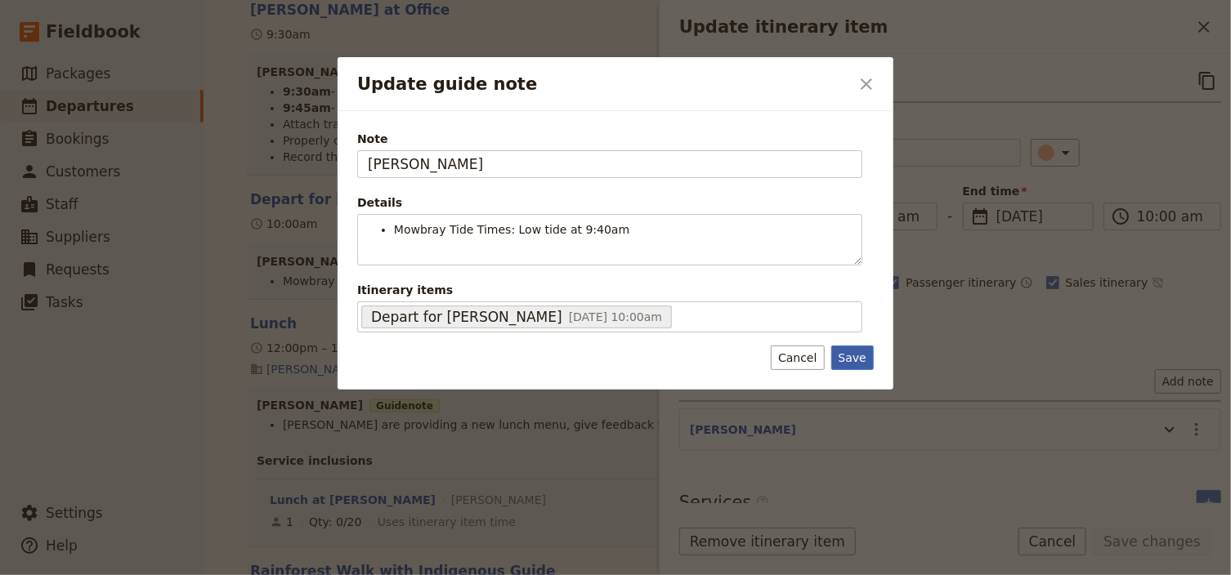
click at [851, 360] on button "Save" at bounding box center [852, 358] width 42 height 25
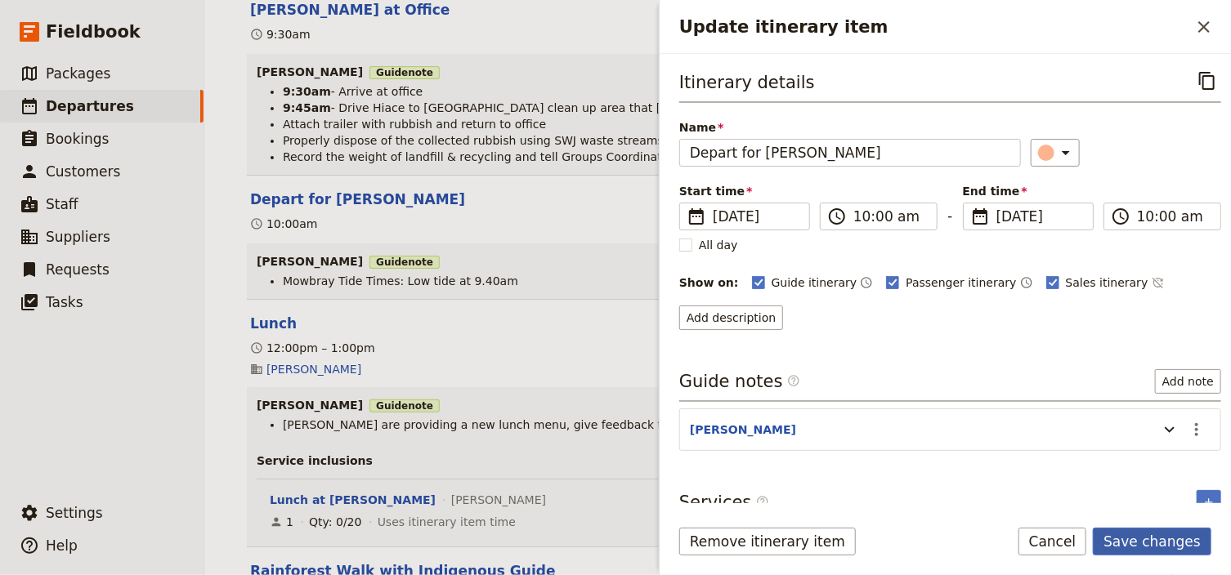
click at [1132, 543] on button "Save changes" at bounding box center [1152, 542] width 118 height 28
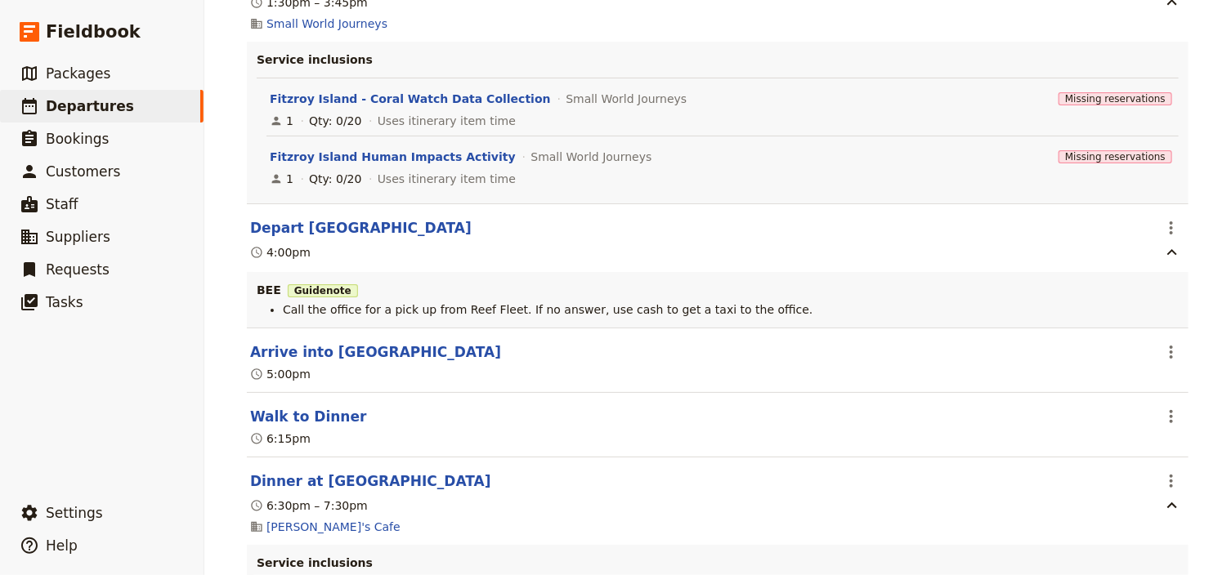
scroll to position [8433, 0]
click at [1169, 234] on icon "Actions" at bounding box center [1171, 227] width 20 height 20
click at [1159, 270] on span "Edit this itinerary item" at bounding box center [1098, 270] width 144 height 16
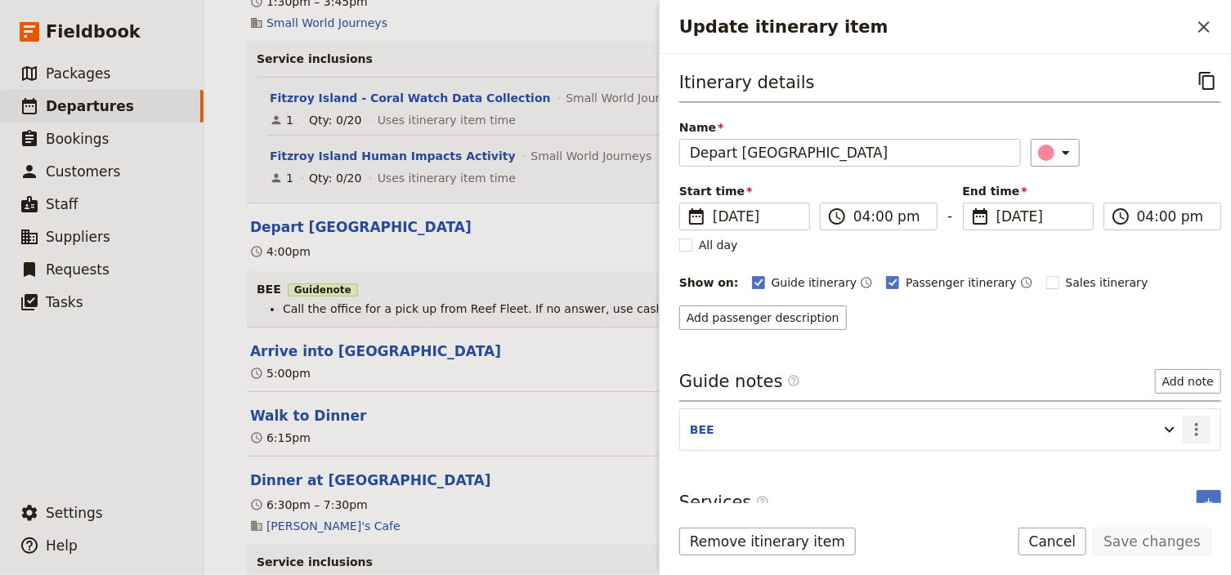
click at [1187, 432] on icon "Actions" at bounding box center [1197, 430] width 20 height 20
click at [1142, 463] on span "Edit note" at bounding box center [1140, 462] width 51 height 16
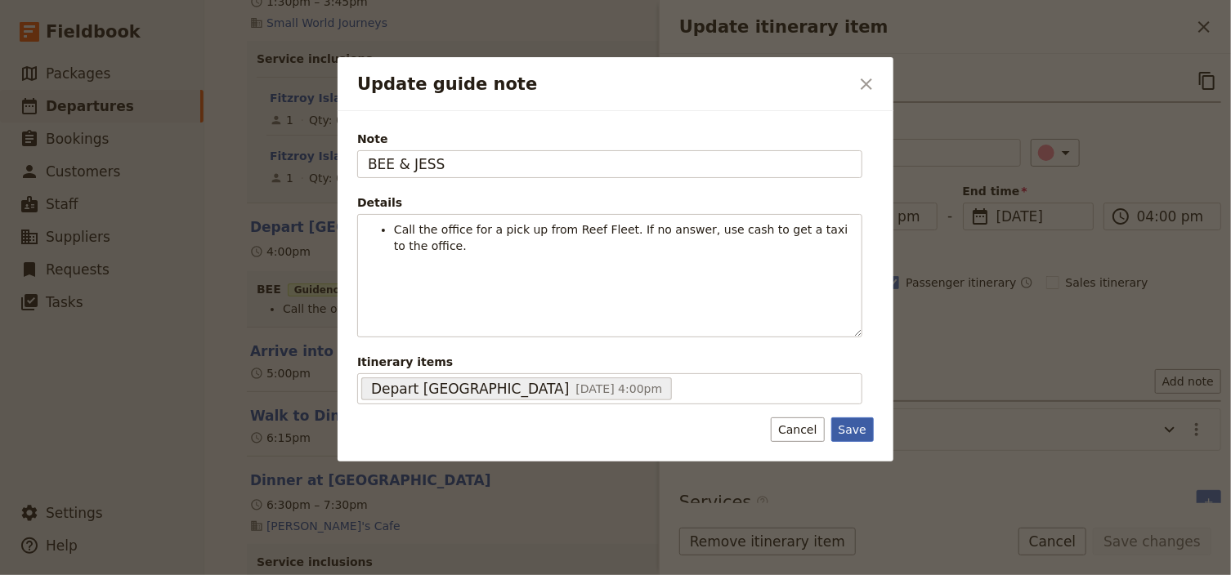
type input "BEE & JESS"
drag, startPoint x: 853, startPoint y: 422, endPoint x: 1112, endPoint y: 506, distance: 272.4
click at [857, 423] on button "Save" at bounding box center [852, 430] width 42 height 25
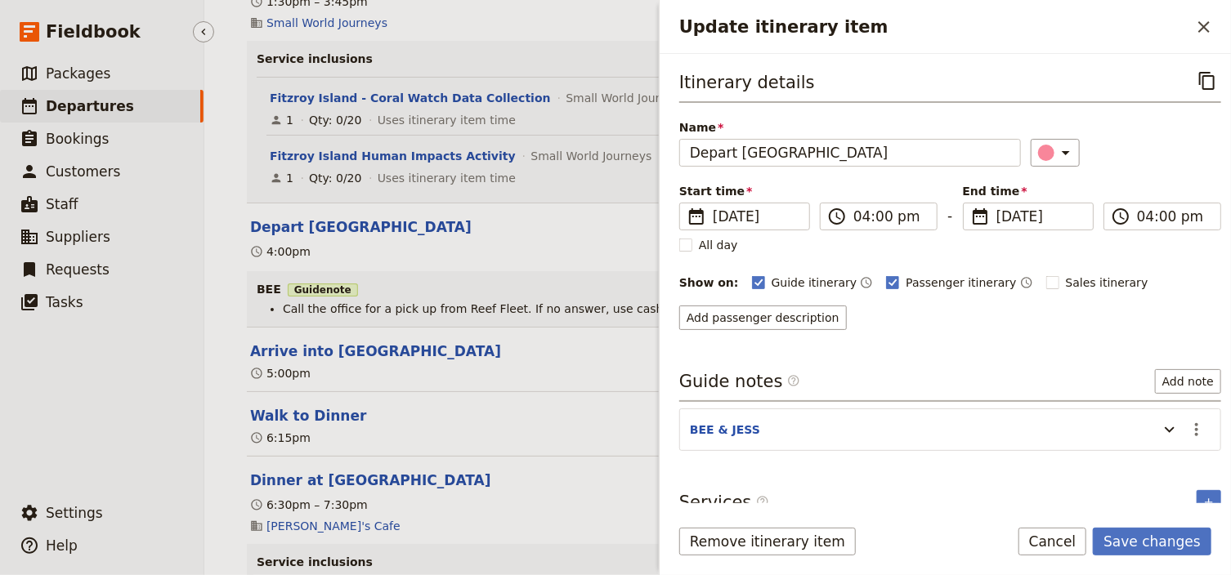
drag, startPoint x: 1178, startPoint y: 545, endPoint x: 178, endPoint y: 413, distance: 1008.0
click at [1174, 545] on button "Save changes" at bounding box center [1152, 542] width 118 height 28
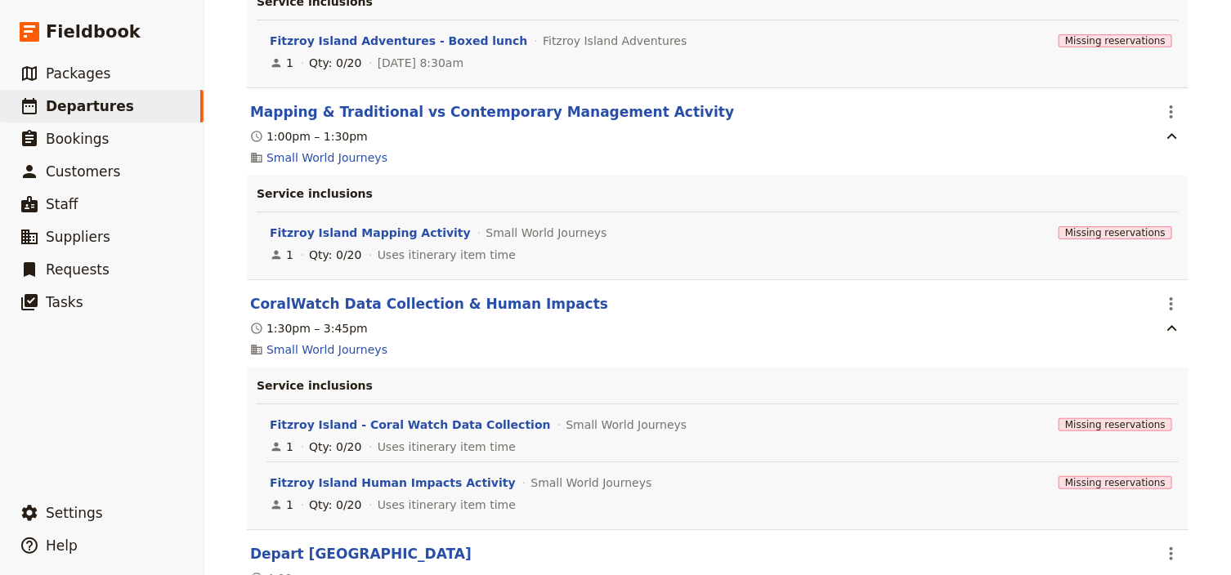
drag, startPoint x: 938, startPoint y: 206, endPoint x: 955, endPoint y: 206, distance: 17.2
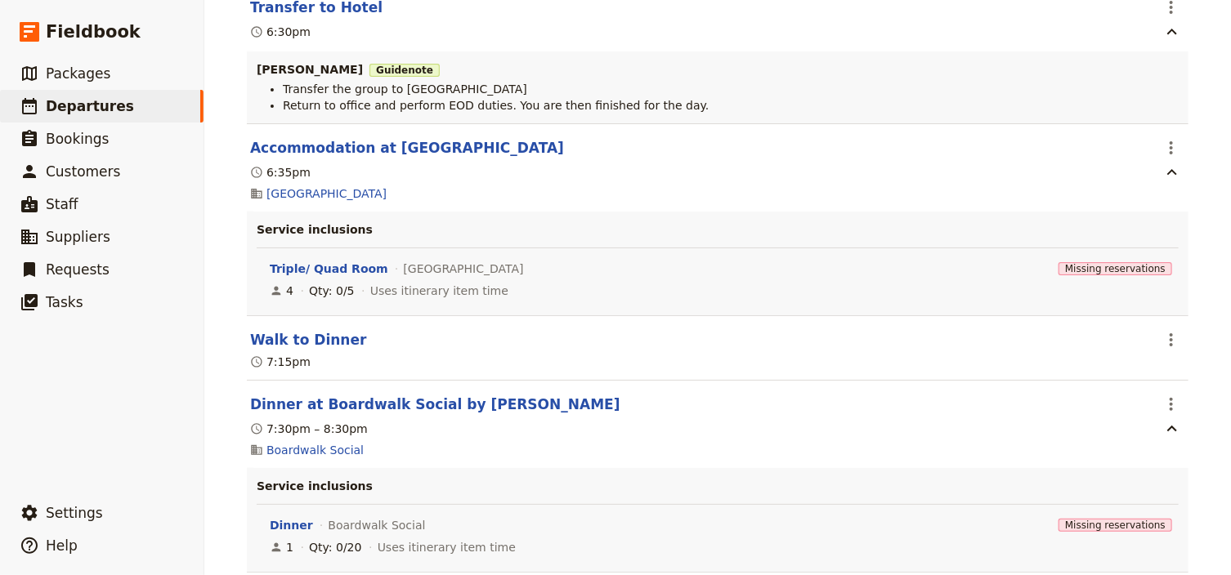
scroll to position [0, 0]
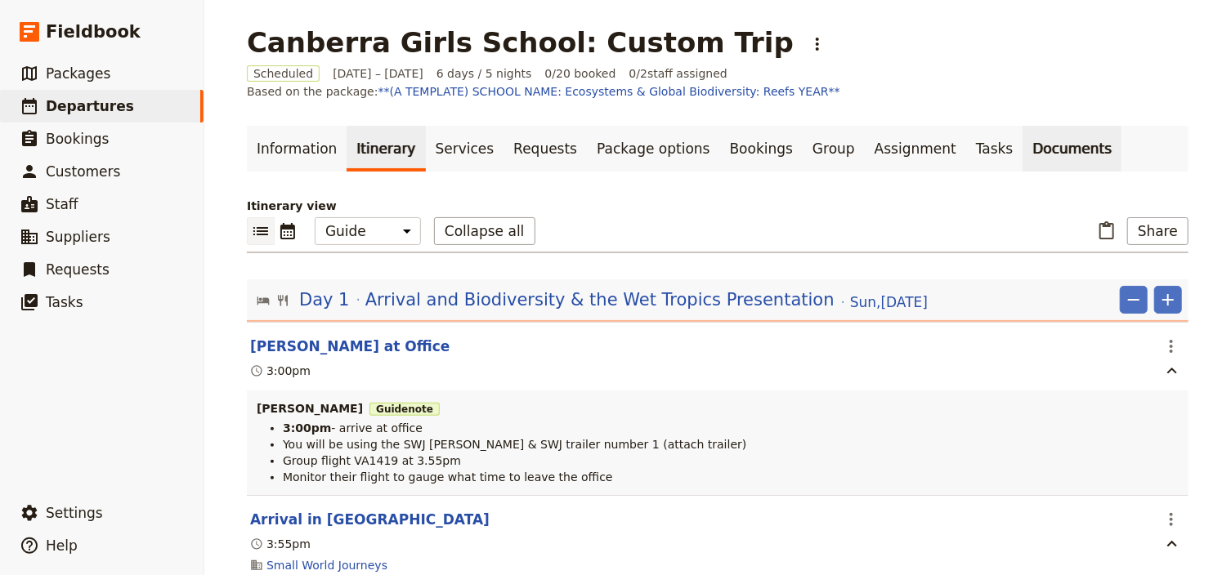
click at [1022, 154] on link "Documents" at bounding box center [1071, 149] width 99 height 46
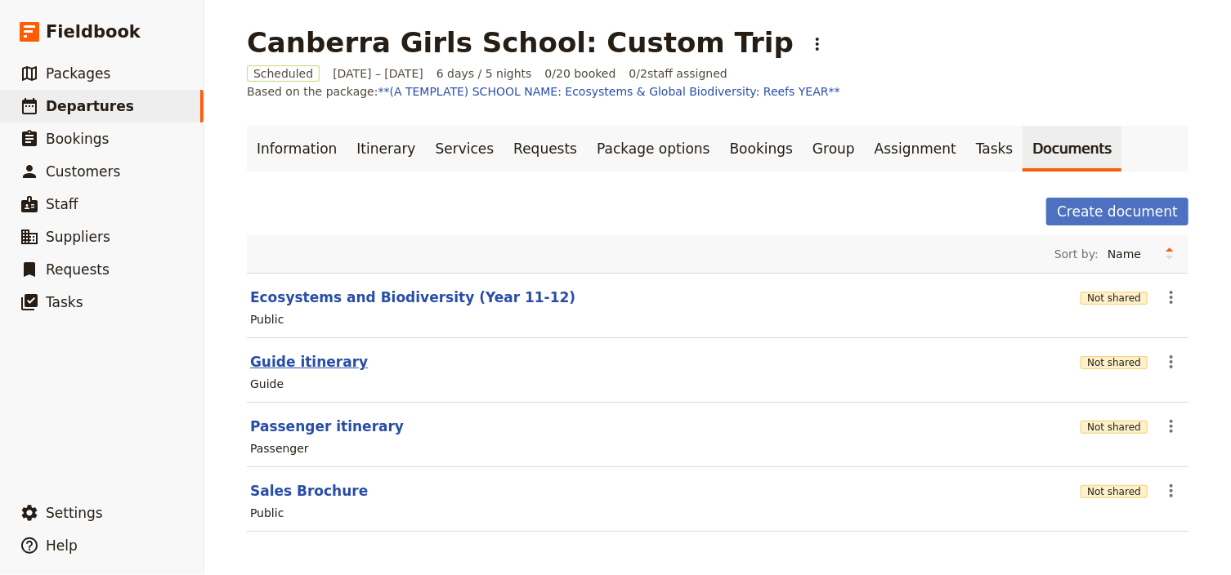
click at [315, 357] on button "Guide itinerary" at bounding box center [309, 362] width 118 height 20
select select "STAFF"
select select "RUN_SHEET"
select select "DEFAULT"
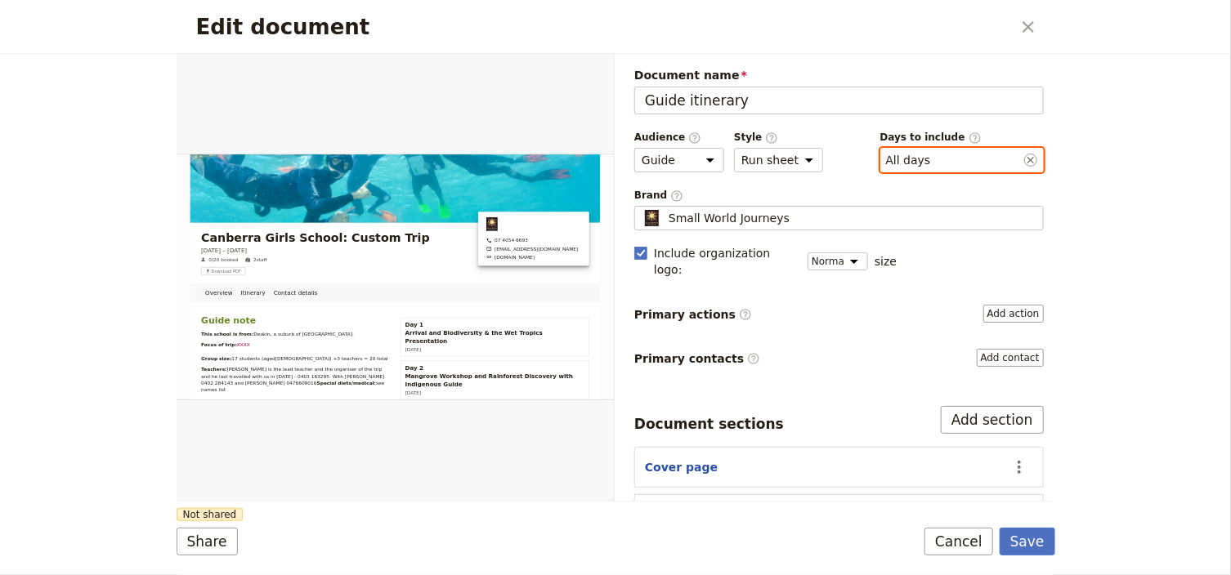
click at [891, 159] on button "​ All days" at bounding box center [908, 160] width 45 height 16
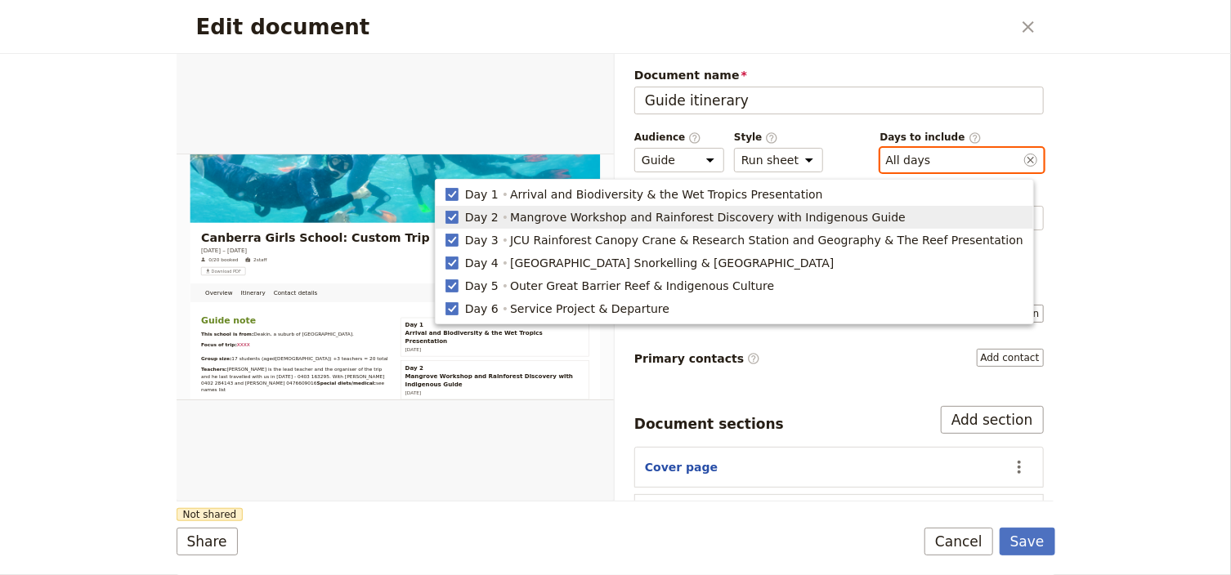
click at [498, 221] on span "Day 2" at bounding box center [482, 217] width 34 height 16
type input "1, 3, 4, 5, 6"
checkbox input "false"
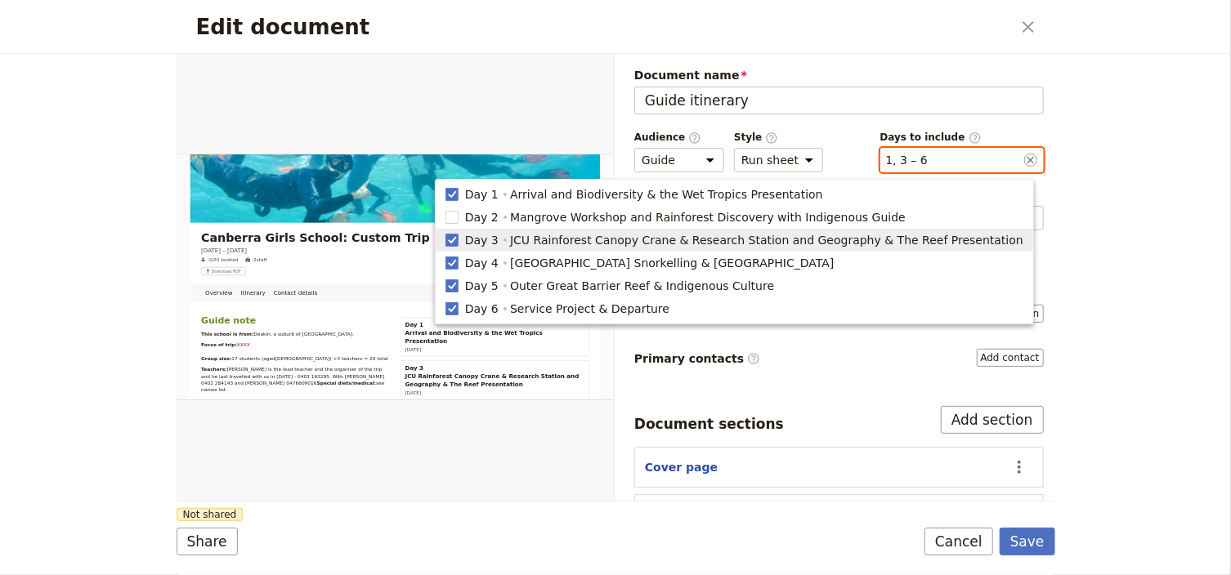
click at [498, 240] on span "Day 3" at bounding box center [482, 240] width 34 height 16
type input "1, 4, 5, 6"
checkbox input "false"
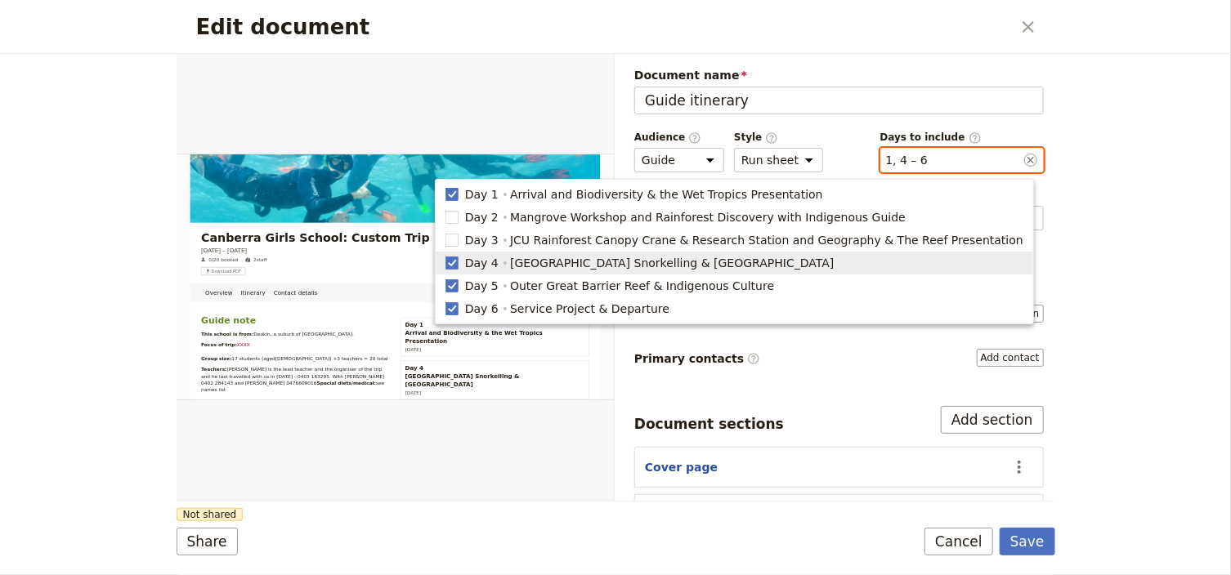
drag, startPoint x: 546, startPoint y: 263, endPoint x: 546, endPoint y: 284, distance: 21.2
click at [498, 268] on span "Day 4" at bounding box center [482, 263] width 34 height 16
type input "1, 5, 6"
checkbox input "false"
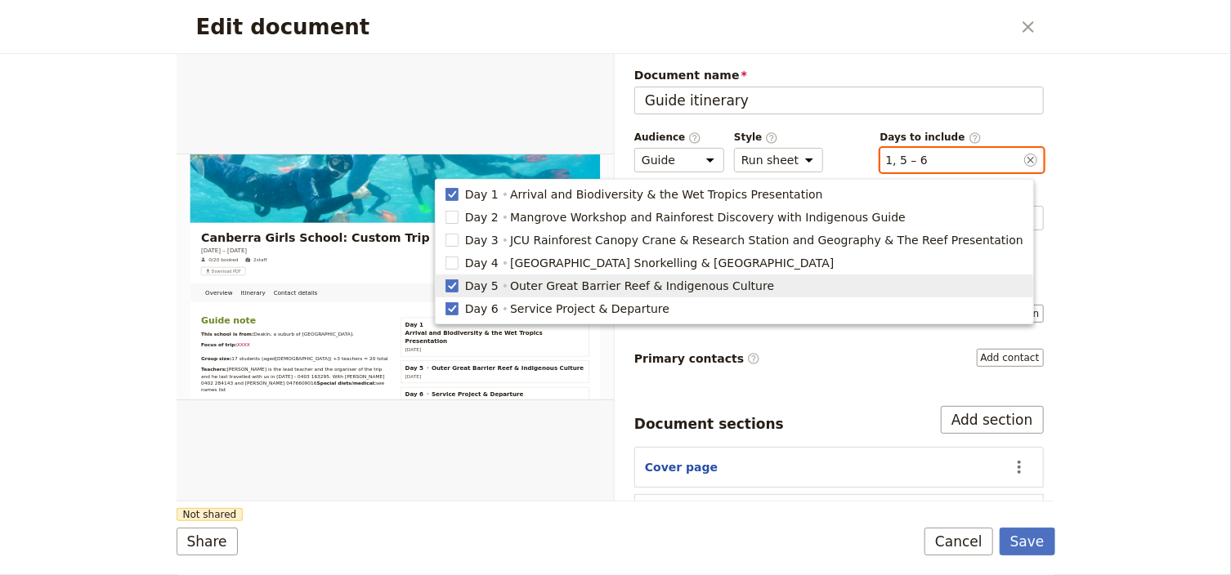
drag, startPoint x: 546, startPoint y: 284, endPoint x: 548, endPoint y: 303, distance: 19.0
click at [498, 286] on span "Day 5" at bounding box center [482, 286] width 34 height 16
type input "1, 6"
checkbox input "false"
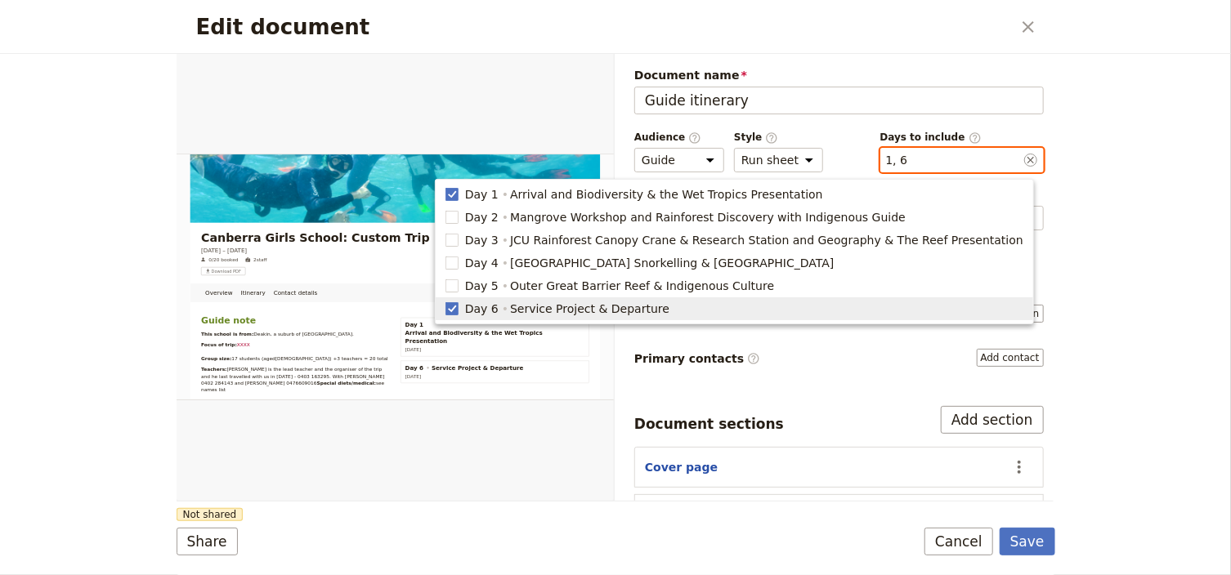
click at [498, 310] on span "Day 6" at bounding box center [482, 309] width 34 height 16
type input "1"
checkbox input "false"
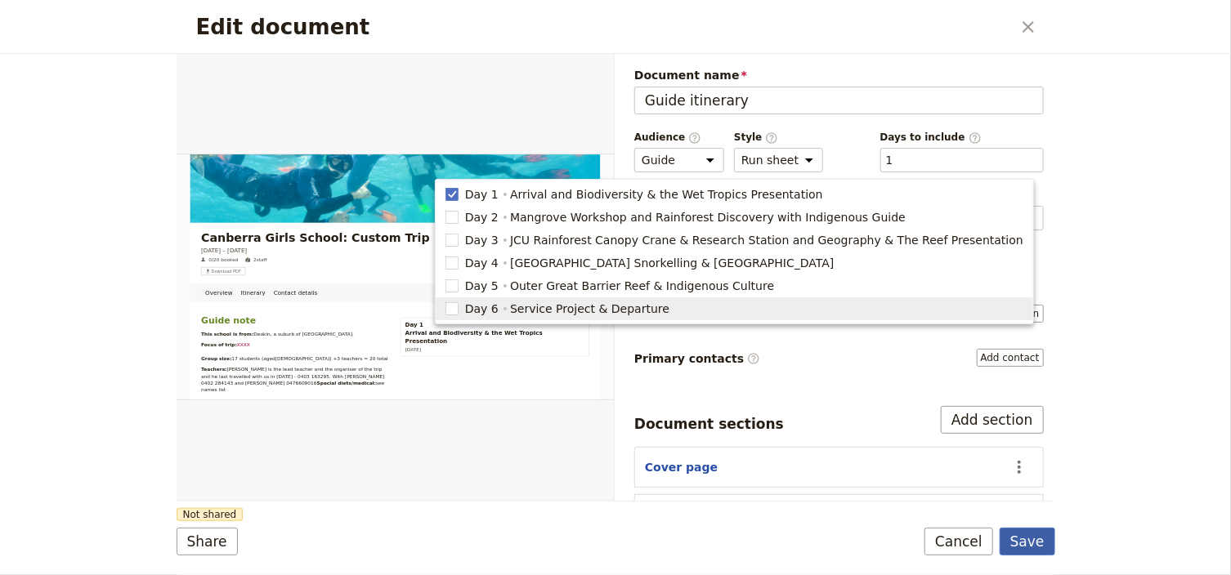
click at [1031, 539] on button "Save" at bounding box center [1027, 542] width 56 height 28
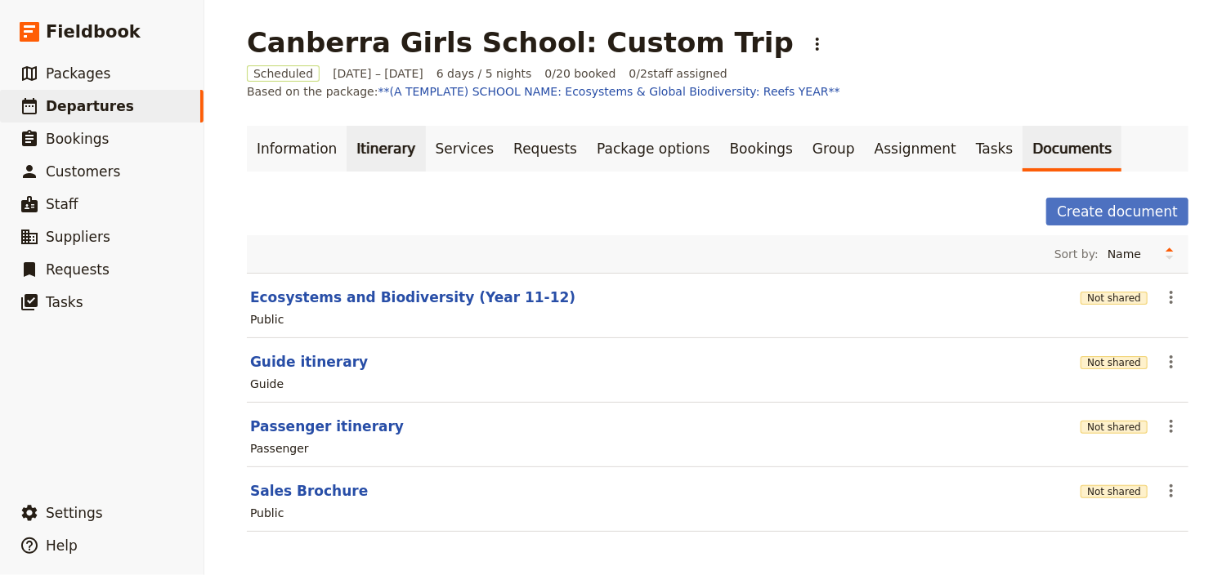
click at [363, 151] on link "Itinerary" at bounding box center [385, 149] width 78 height 46
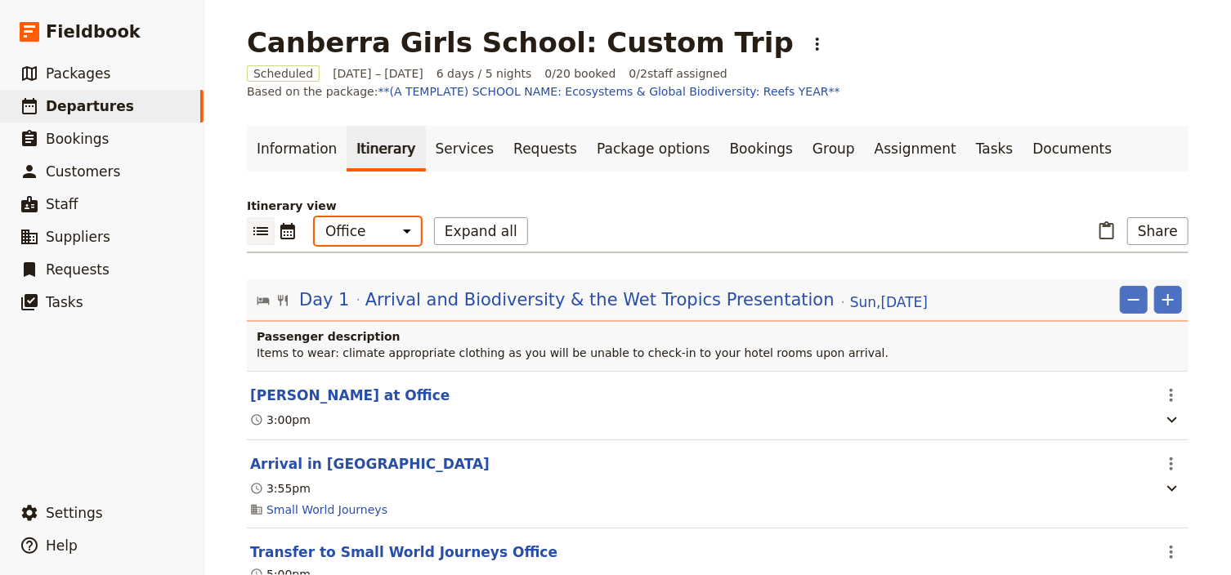
drag, startPoint x: 366, startPoint y: 230, endPoint x: 368, endPoint y: 239, distance: 9.1
click at [366, 230] on select "Office Guide Passenger Sales" at bounding box center [368, 231] width 106 height 28
select select "STAFF"
click at [315, 217] on select "Office Guide Passenger Sales" at bounding box center [368, 231] width 106 height 28
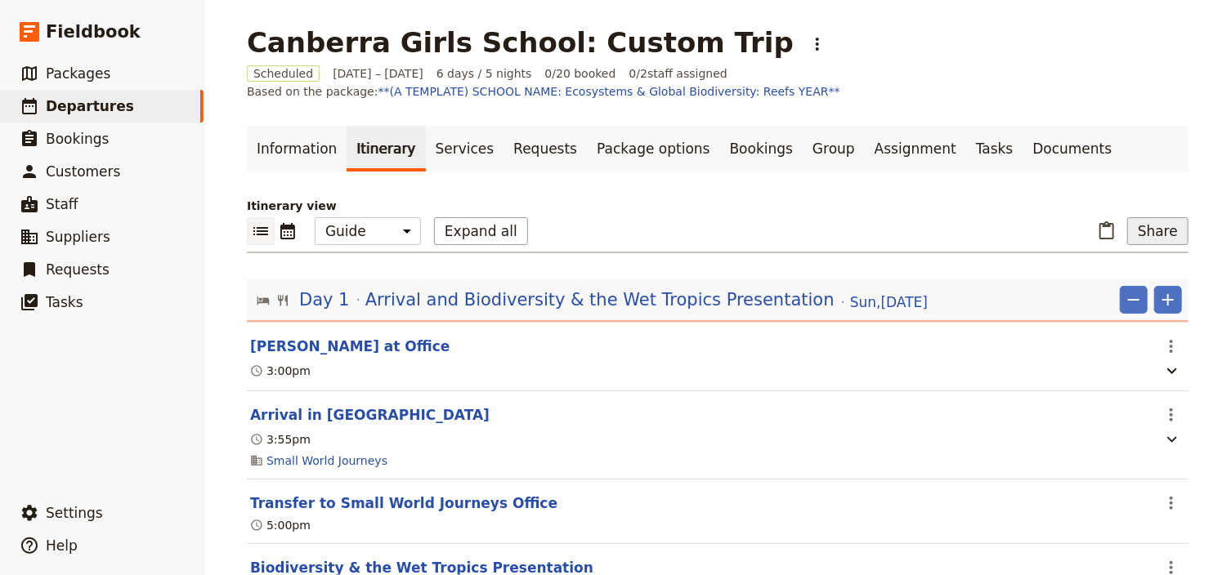
click at [1153, 227] on button "Share" at bounding box center [1157, 231] width 61 height 28
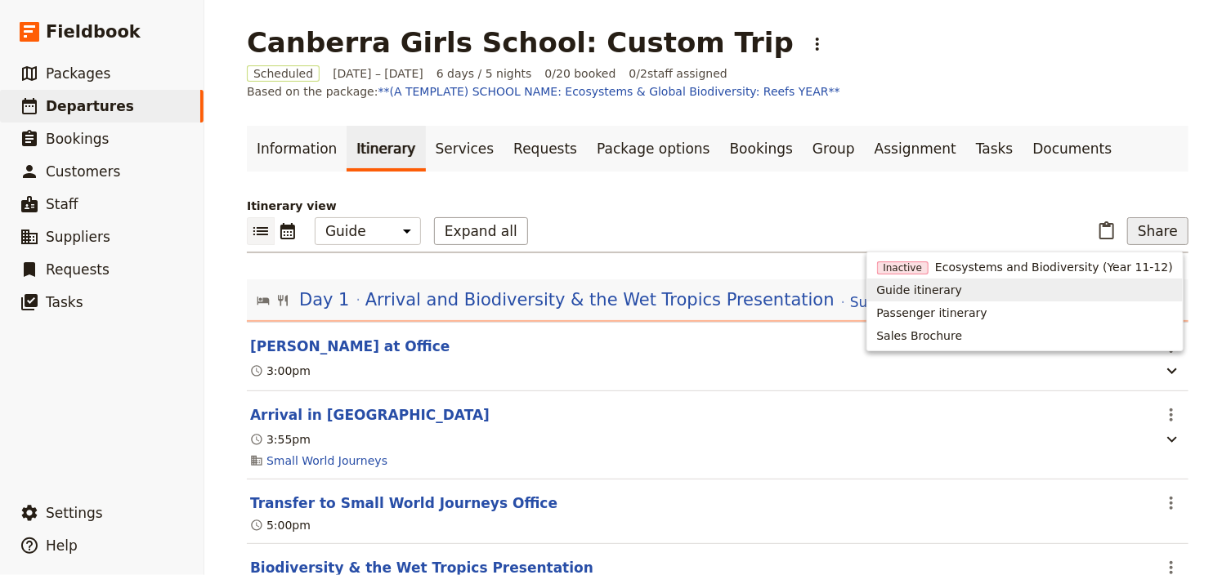
click at [963, 288] on span "Guide itinerary" at bounding box center [920, 290] width 86 height 16
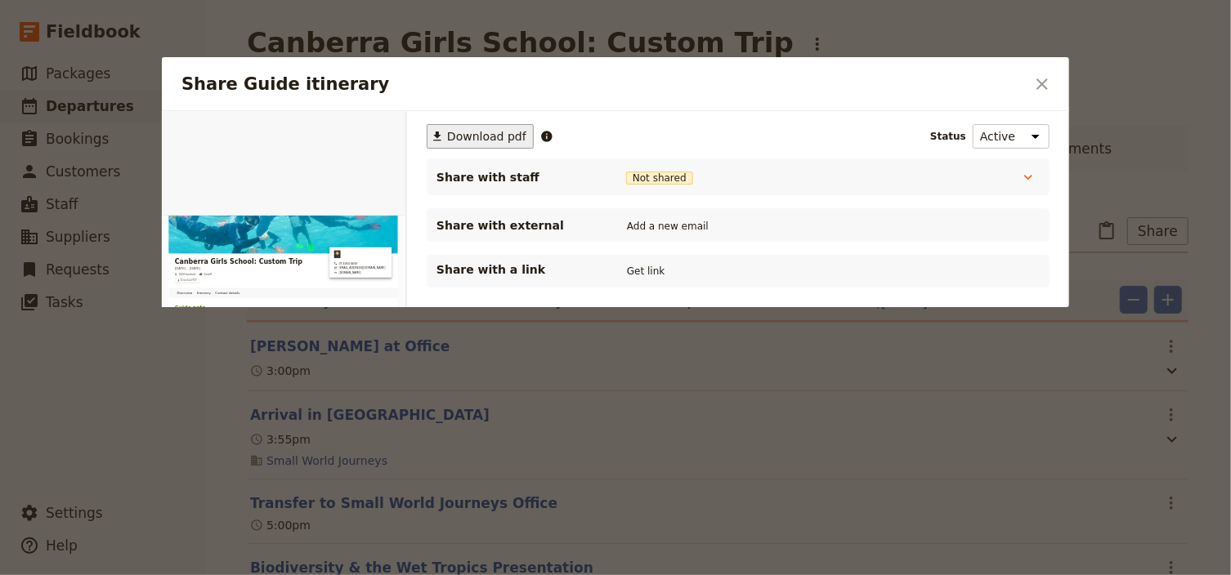
click at [487, 137] on span "Download pdf" at bounding box center [486, 136] width 79 height 16
